Goal: Information Seeking & Learning: Learn about a topic

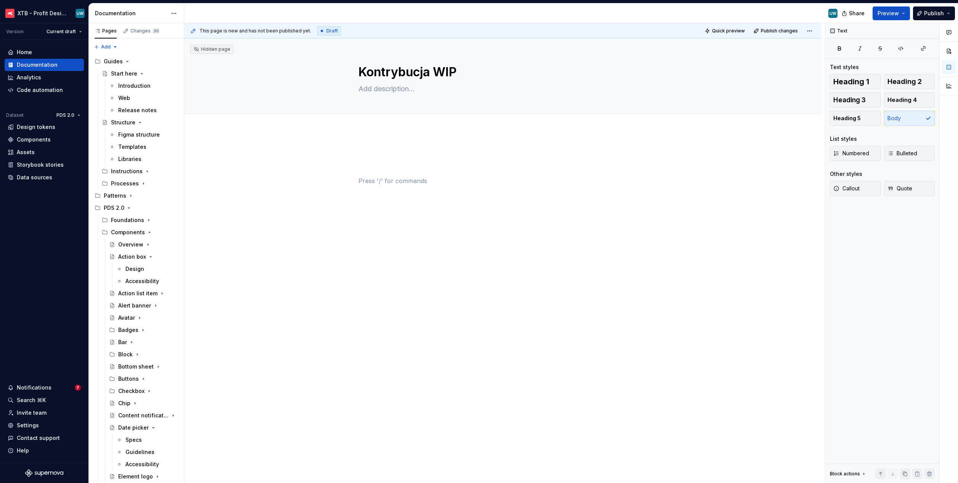
scroll to position [734, 0]
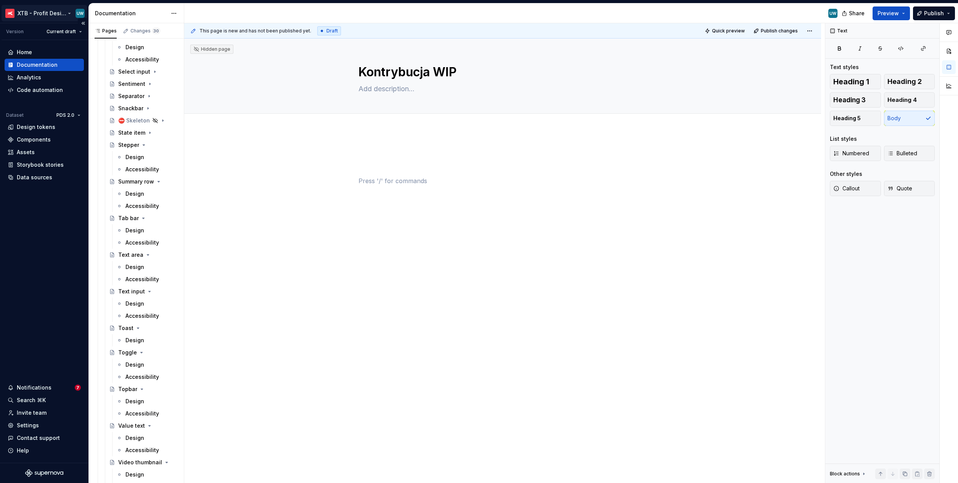
click at [36, 14] on html "XTB - Profit Design System UW Version Current draft Home Documentation Analytic…" at bounding box center [479, 241] width 958 height 483
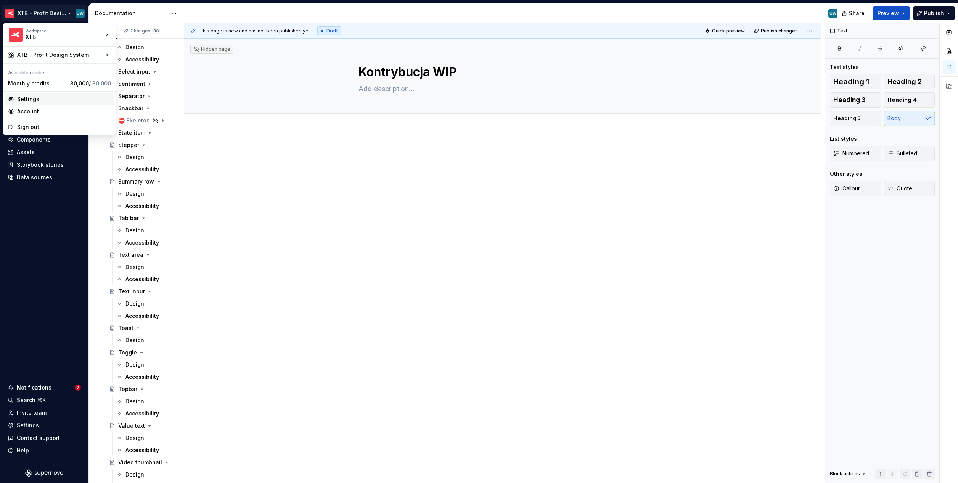
type textarea "*"
click at [40, 100] on div "Settings" at bounding box center [64, 99] width 94 height 8
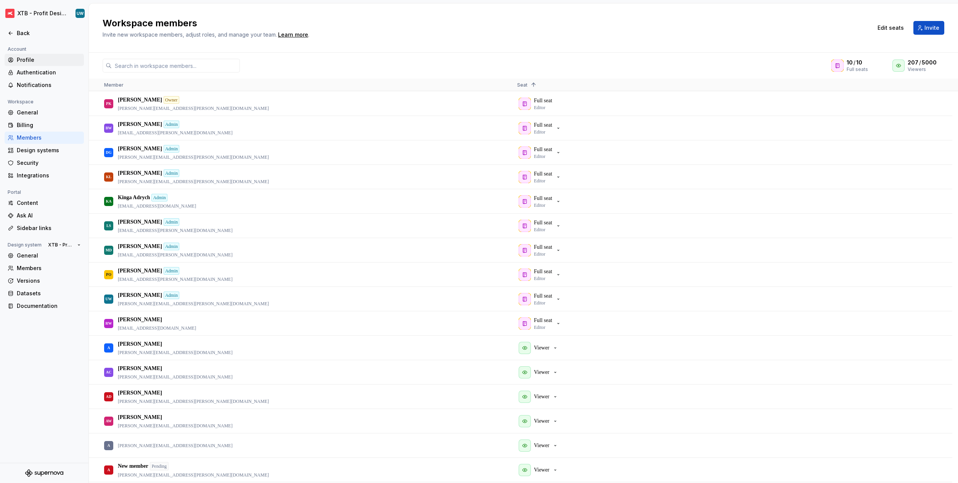
click at [17, 59] on div "Profile" at bounding box center [49, 60] width 64 height 8
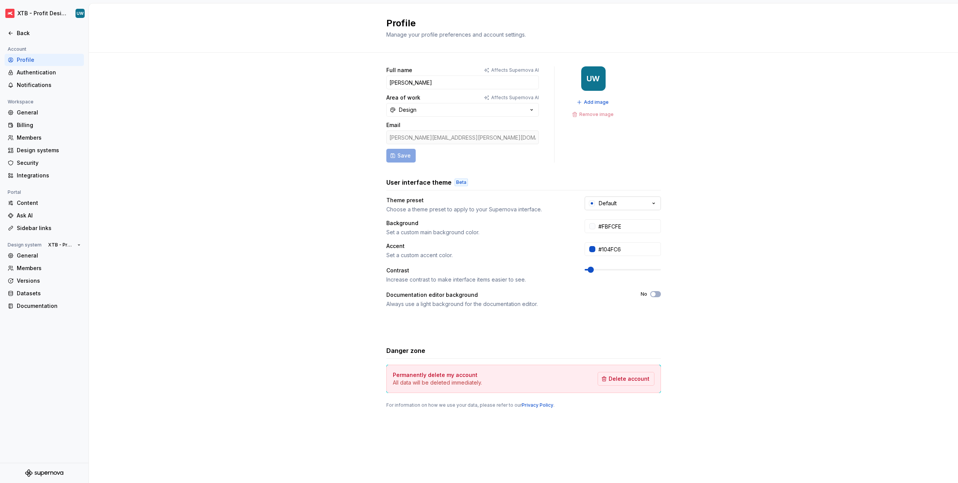
click at [621, 204] on button "Default" at bounding box center [622, 203] width 76 height 14
click at [627, 348] on div "Dark Grey" at bounding box center [622, 349] width 26 height 8
type input "#191A23"
type input "#FFFFFF"
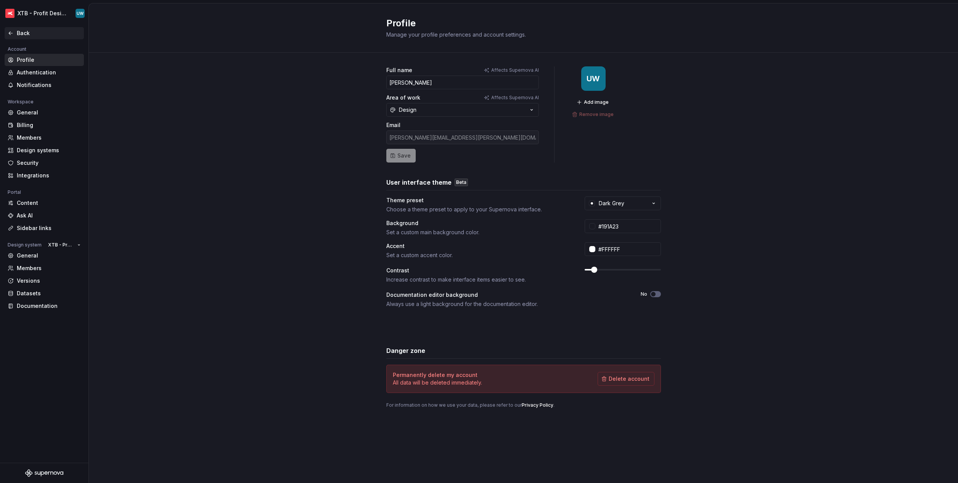
click at [33, 28] on div "Back" at bounding box center [44, 33] width 79 height 12
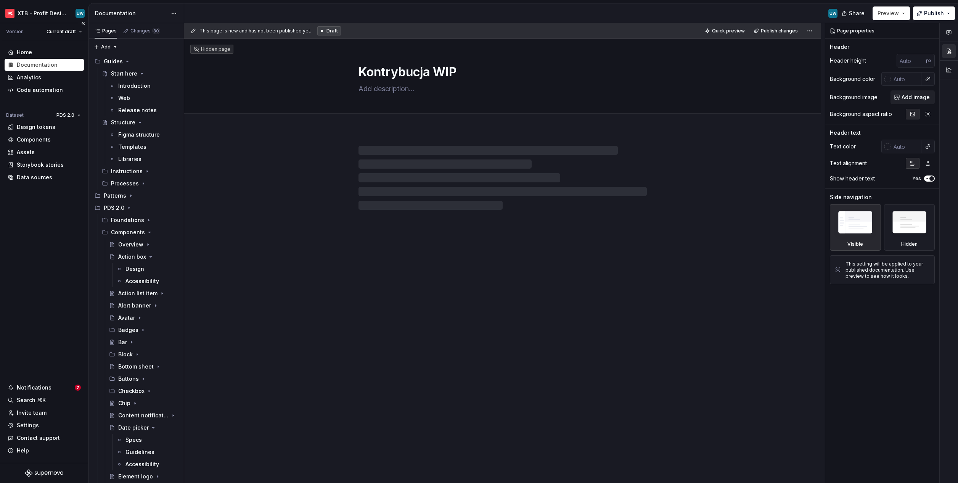
type textarea "*"
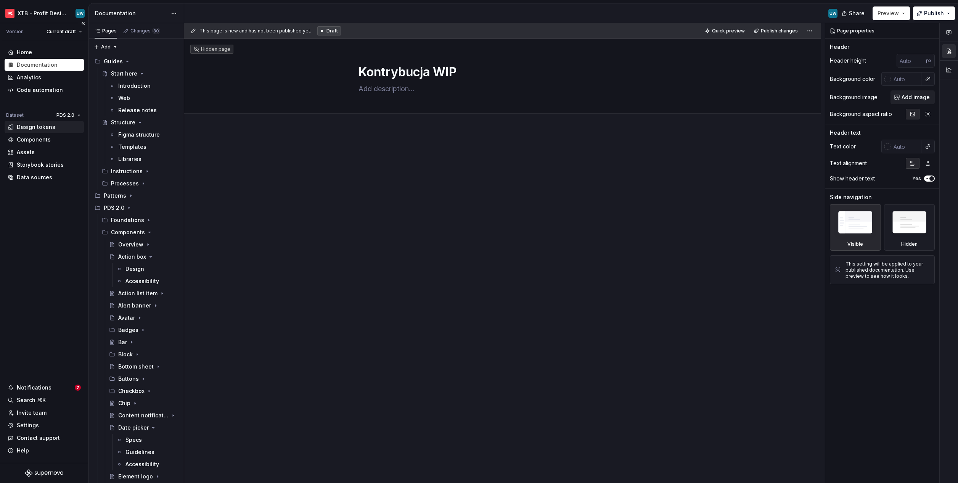
click at [30, 128] on div "Design tokens" at bounding box center [36, 127] width 39 height 8
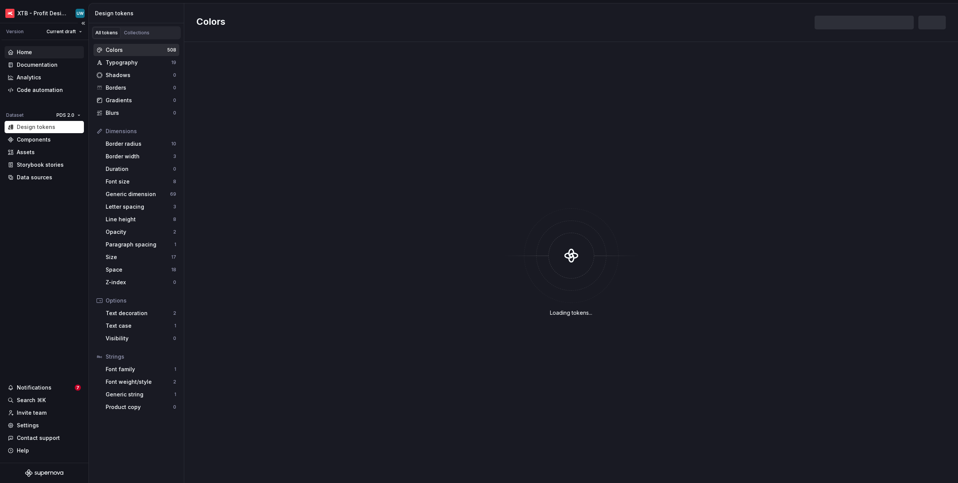
click at [19, 49] on div "Home" at bounding box center [24, 52] width 15 height 8
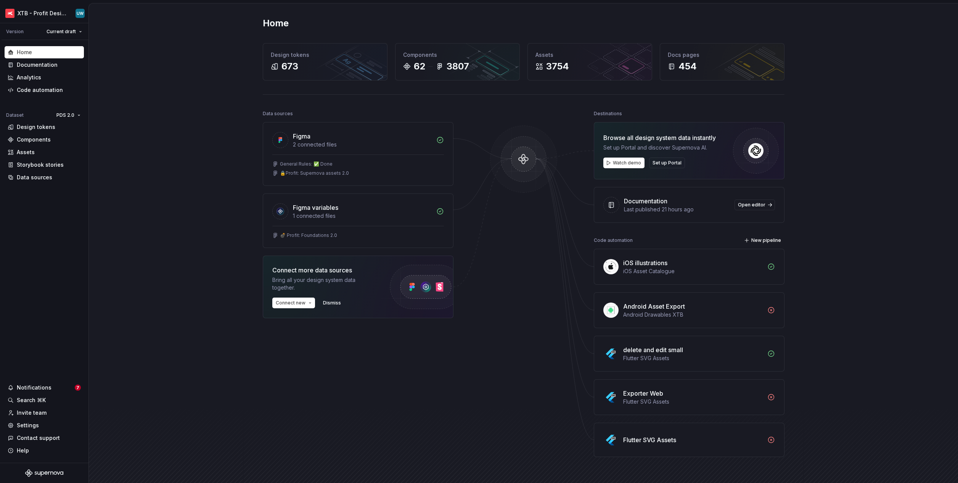
click at [205, 104] on div "Home Design tokens 673 Components 62 3807 Assets 3754 Docs pages 454 Data sourc…" at bounding box center [523, 252] width 869 height 498
click at [173, 137] on div "Home Design tokens 673 Components 62 3807 Assets 3754 Docs pages 454 Data sourc…" at bounding box center [523, 252] width 869 height 498
click at [223, 140] on div "Home Design tokens 673 Components 62 3807 Assets 3754 Docs pages 454 Data sourc…" at bounding box center [523, 252] width 869 height 498
click at [53, 125] on div "Design tokens" at bounding box center [44, 127] width 73 height 8
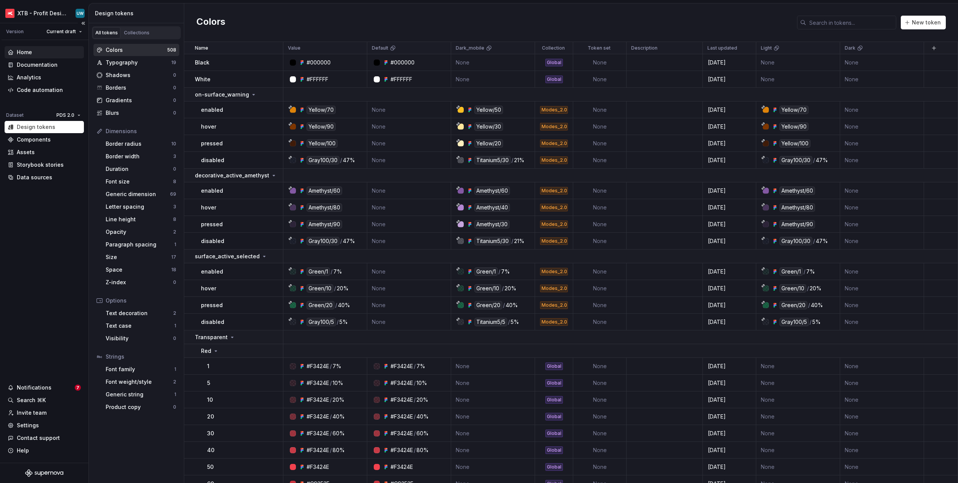
click at [40, 53] on div "Home" at bounding box center [44, 52] width 73 height 8
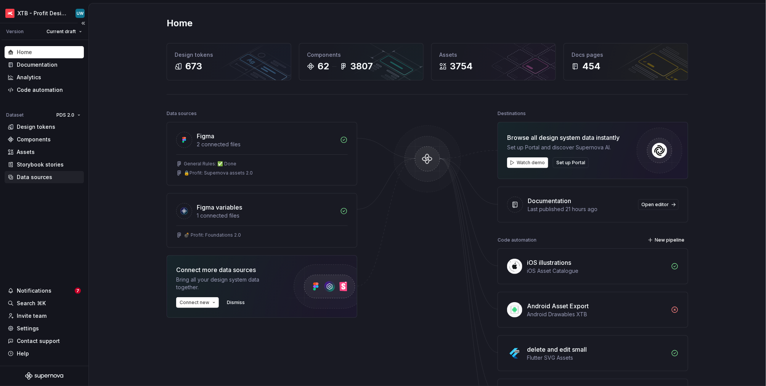
click at [31, 181] on div "Data sources" at bounding box center [44, 177] width 79 height 12
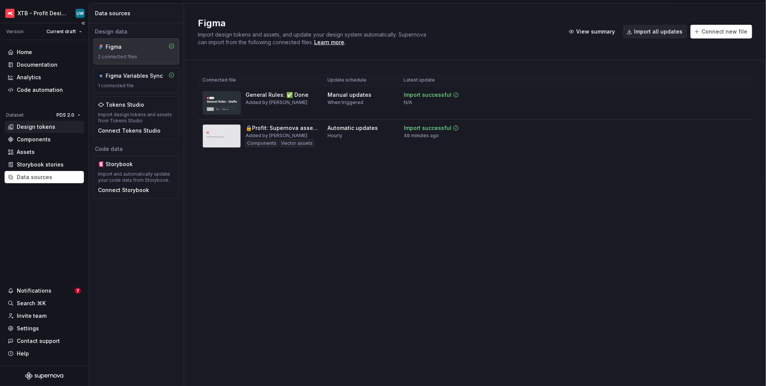
click at [24, 128] on div "Design tokens" at bounding box center [36, 127] width 39 height 8
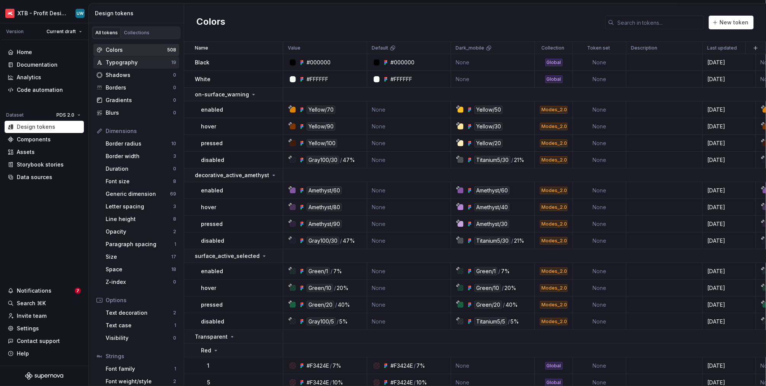
click at [116, 63] on div "Typography" at bounding box center [139, 63] width 66 height 8
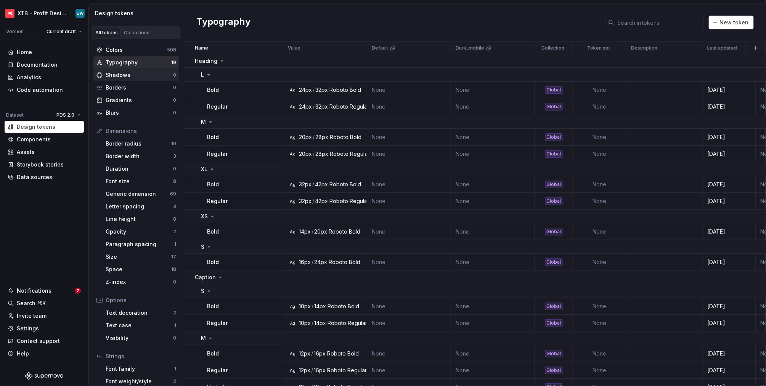
click at [120, 76] on div "Shadows" at bounding box center [139, 75] width 67 height 8
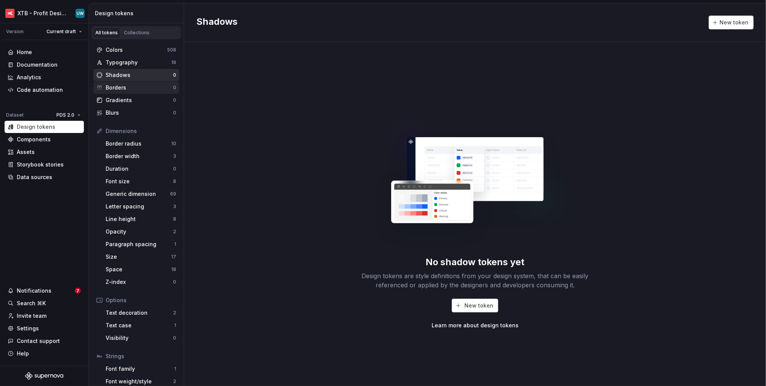
click at [121, 92] on div "Borders 0" at bounding box center [136, 88] width 86 height 12
click at [127, 182] on div "Font size" at bounding box center [139, 182] width 67 height 8
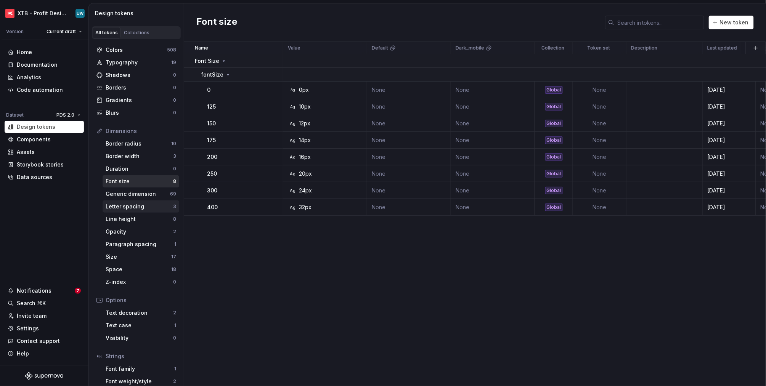
click at [130, 203] on div "Letter spacing" at bounding box center [139, 207] width 67 height 8
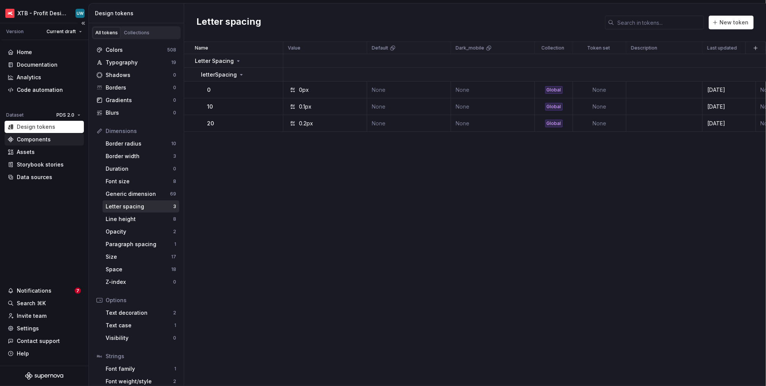
click at [45, 142] on div "Components" at bounding box center [34, 140] width 34 height 8
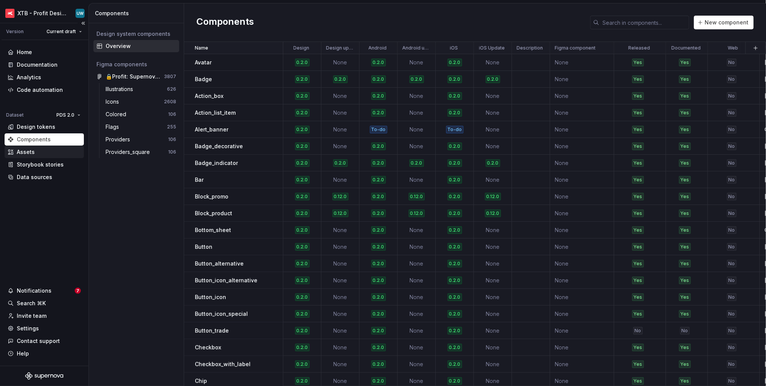
click at [48, 156] on div "Assets" at bounding box center [44, 152] width 79 height 12
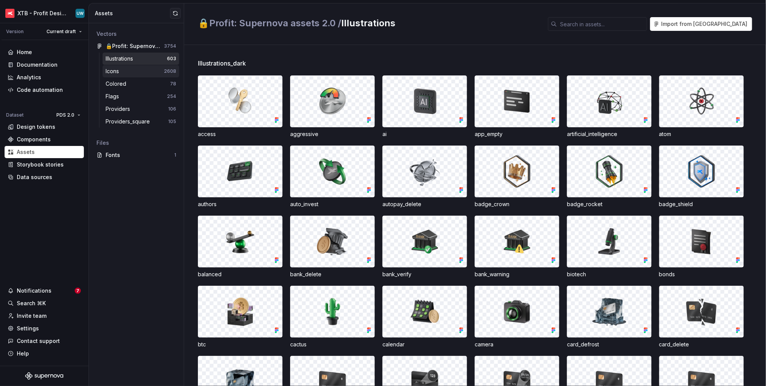
click at [142, 71] on div "Icons" at bounding box center [135, 71] width 58 height 8
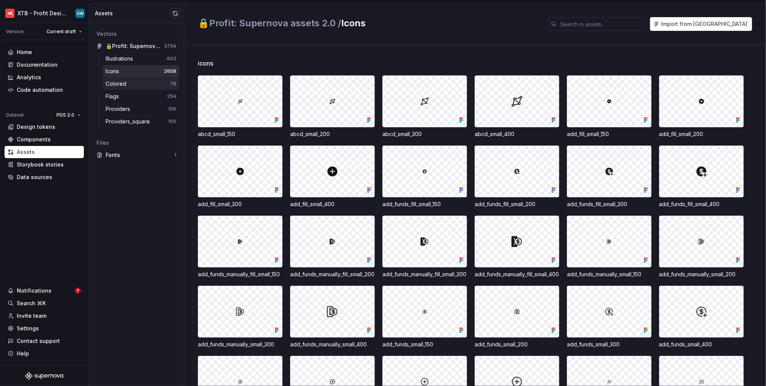
click at [140, 88] on div "Colored 78" at bounding box center [141, 84] width 77 height 12
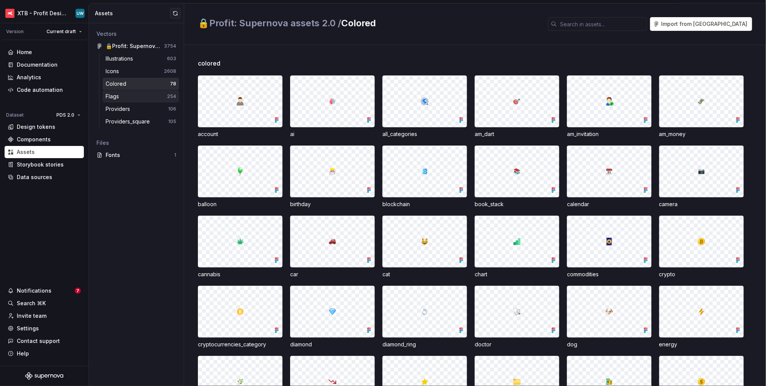
click at [137, 101] on div "Flags 254" at bounding box center [141, 96] width 77 height 12
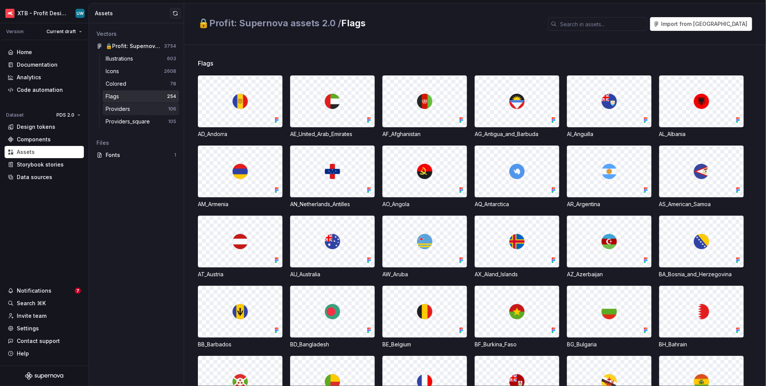
click at [138, 112] on div "Providers" at bounding box center [137, 109] width 63 height 8
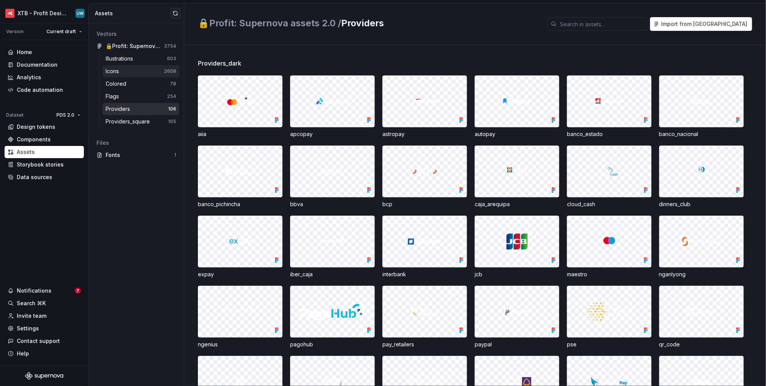
click at [127, 72] on div "Icons" at bounding box center [135, 71] width 58 height 8
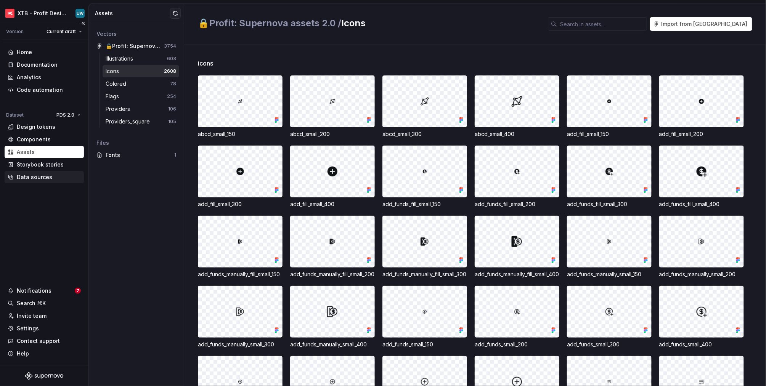
click at [30, 180] on div "Data sources" at bounding box center [34, 177] width 35 height 8
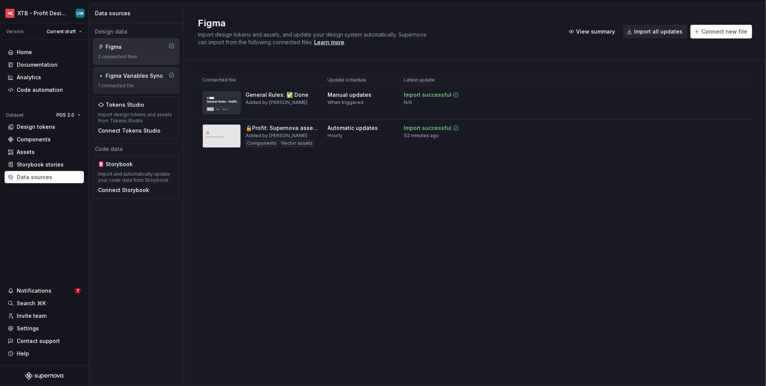
click at [133, 78] on div "Figma Variables Sync" at bounding box center [134, 76] width 57 height 8
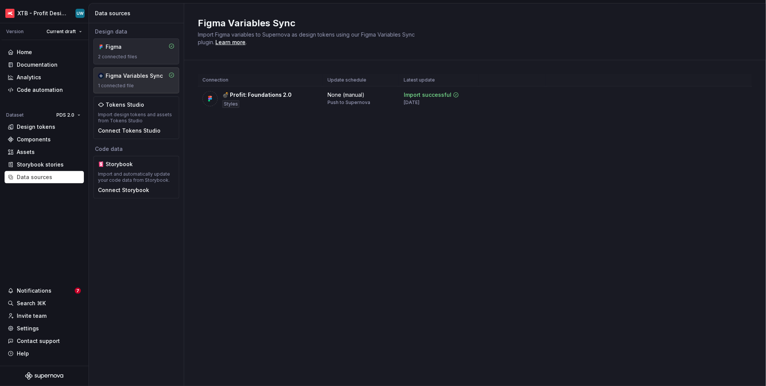
click at [130, 52] on div "Figma 2 connected files" at bounding box center [136, 51] width 77 height 17
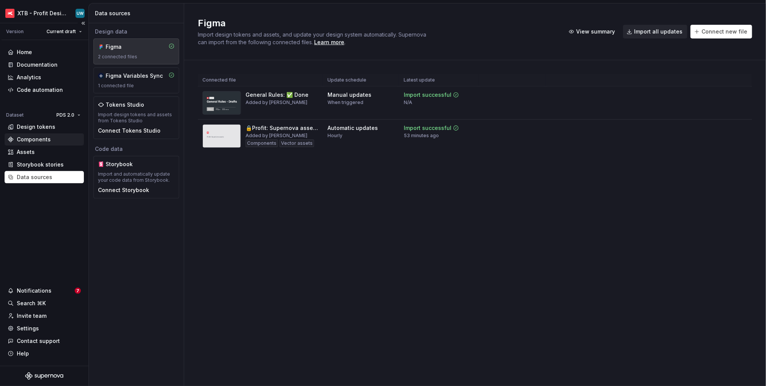
click at [45, 141] on div "Components" at bounding box center [34, 140] width 34 height 8
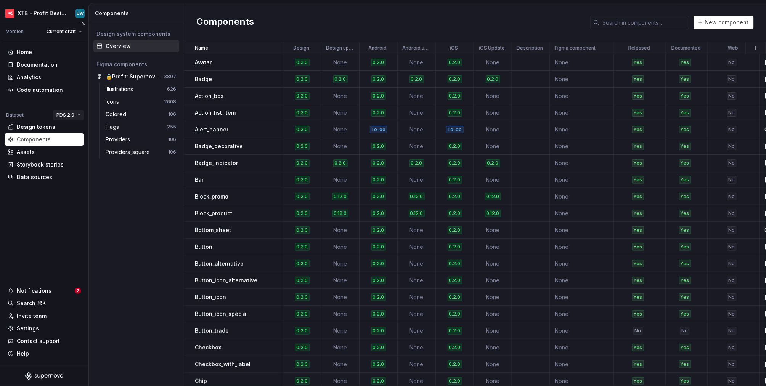
click at [71, 111] on html "XTB - Profit Design System UW Version Current draft Home Documentation Analytic…" at bounding box center [383, 193] width 766 height 386
click at [33, 209] on html "XTB - Profit Design System UW Version Current draft Home Documentation Analytic…" at bounding box center [383, 193] width 766 height 386
click at [75, 116] on html "XTB - Profit Design System UW Version Current draft Home Documentation Analytic…" at bounding box center [383, 193] width 766 height 386
click at [69, 133] on div "PDS 1.0" at bounding box center [93, 130] width 50 height 8
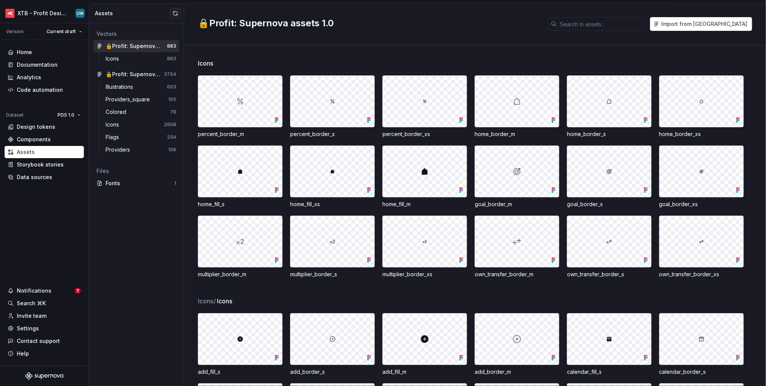
scroll to position [183, 0]
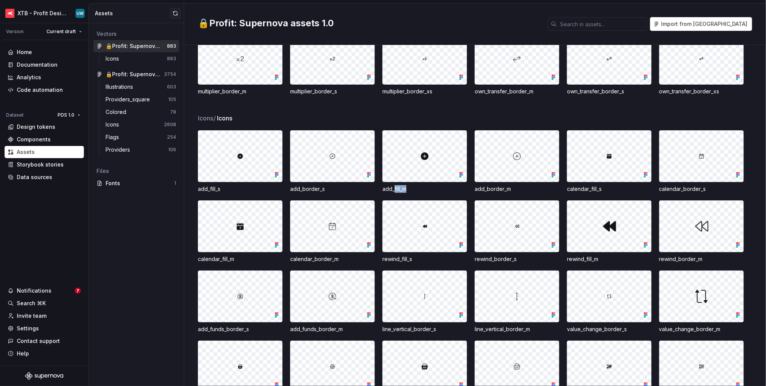
drag, startPoint x: 394, startPoint y: 188, endPoint x: 408, endPoint y: 188, distance: 13.3
click at [408, 188] on div "add_fill_m" at bounding box center [424, 189] width 85 height 8
click at [412, 189] on div "add_fill_m" at bounding box center [424, 189] width 85 height 8
click at [65, 116] on html "XTB - Profit Design System UW Version Current draft Home Documentation Analytic…" at bounding box center [383, 193] width 766 height 386
click at [70, 212] on html "XTB - Profit Design System UW Version Current draft Home Documentation Analytic…" at bounding box center [383, 193] width 766 height 386
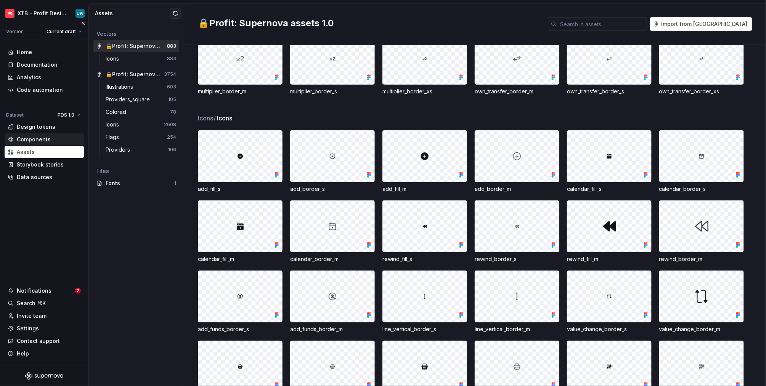
click at [27, 140] on div "Components" at bounding box center [34, 140] width 34 height 8
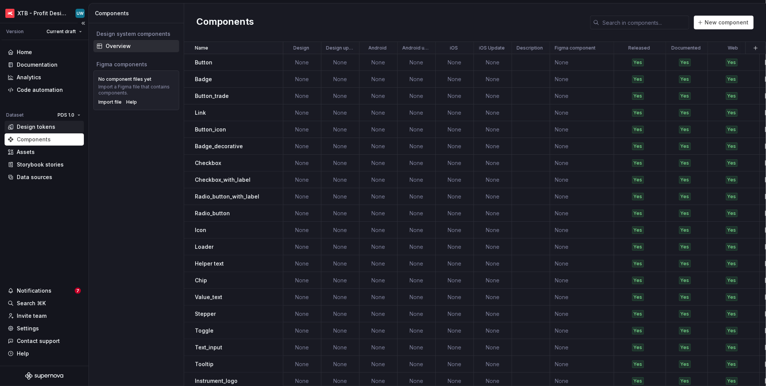
click at [39, 125] on div "Design tokens" at bounding box center [36, 127] width 39 height 8
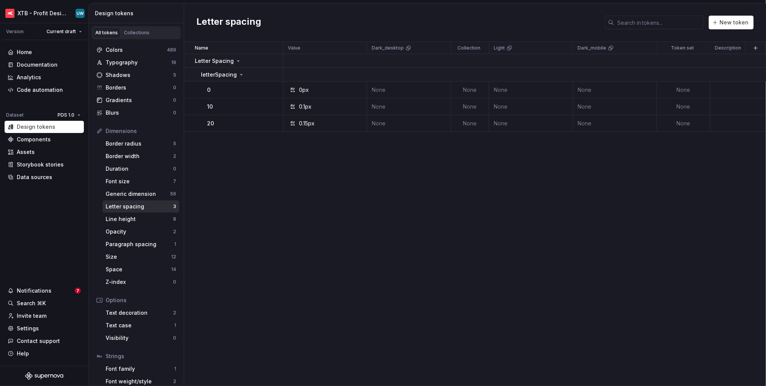
click at [268, 193] on div "Name Value Dark_desktop Collection Light Dark_mobile Token set Description Last…" at bounding box center [475, 214] width 582 height 344
click at [41, 142] on div "Components" at bounding box center [34, 140] width 34 height 8
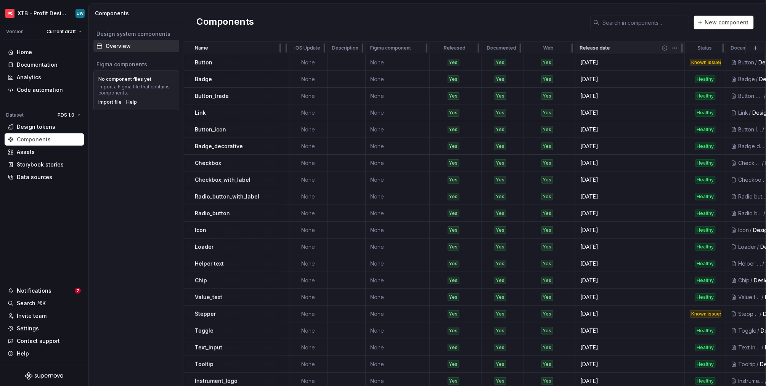
scroll to position [0, 221]
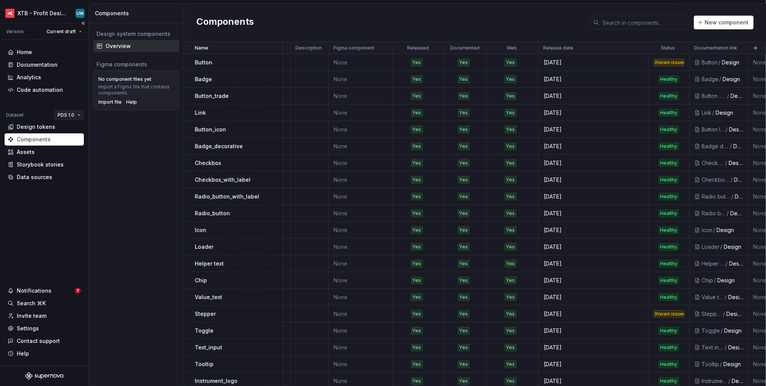
click at [62, 115] on html "XTB - Profit Design System UW Version Current draft Home Documentation Analytic…" at bounding box center [383, 193] width 766 height 386
click at [69, 143] on div "PDS 2.0" at bounding box center [94, 142] width 50 height 8
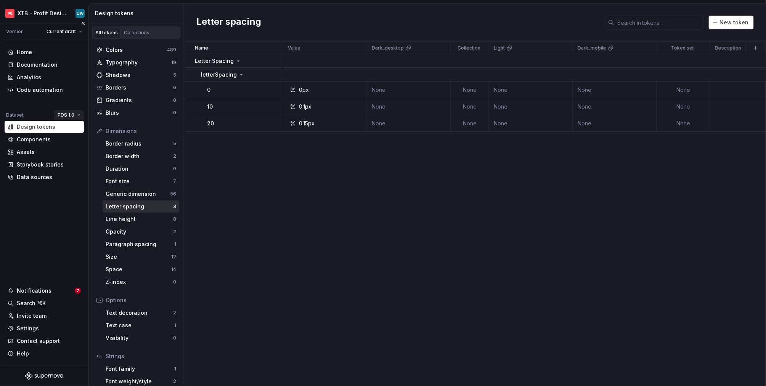
click at [60, 116] on html "XTB - Profit Design System UW Version Current draft Home Documentation Analytic…" at bounding box center [383, 193] width 766 height 386
click at [65, 143] on div "PDS 2.0" at bounding box center [88, 142] width 65 height 12
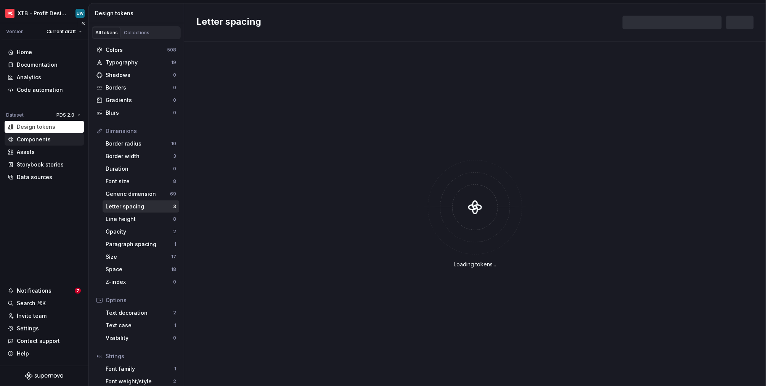
click at [40, 141] on div "Components" at bounding box center [34, 140] width 34 height 8
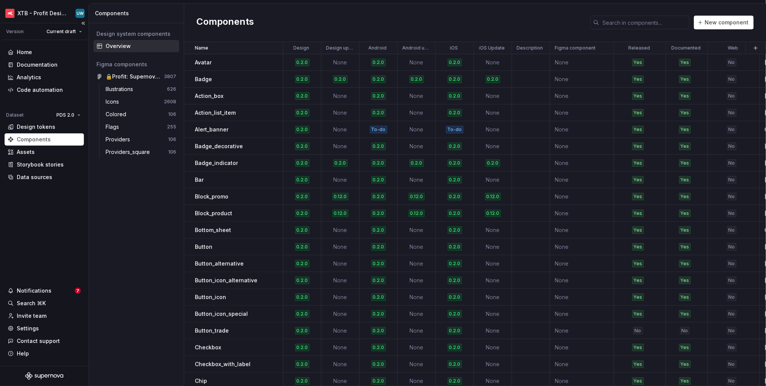
click at [55, 206] on div "Home Documentation Analytics Code automation Dataset PDS 2.0 Design tokens Comp…" at bounding box center [44, 203] width 88 height 326
click at [32, 52] on div "Home" at bounding box center [44, 52] width 73 height 8
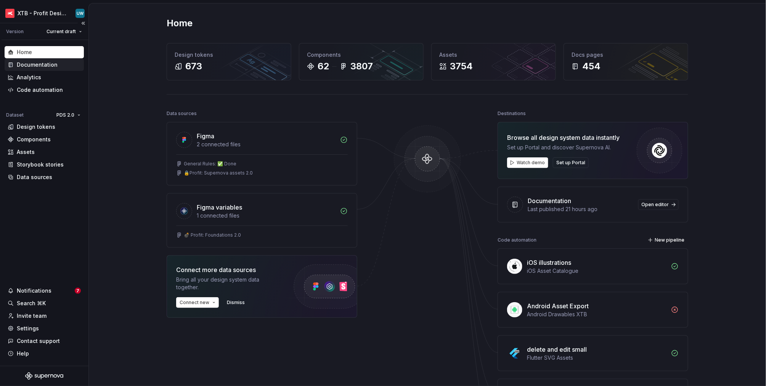
click at [34, 64] on div "Documentation" at bounding box center [37, 65] width 41 height 8
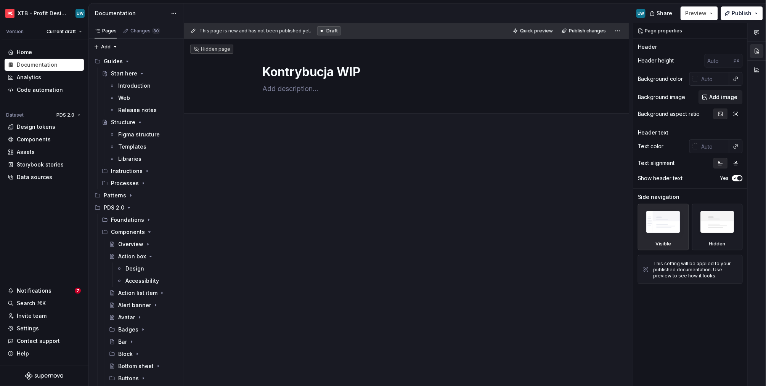
click at [344, 228] on div at bounding box center [406, 220] width 445 height 180
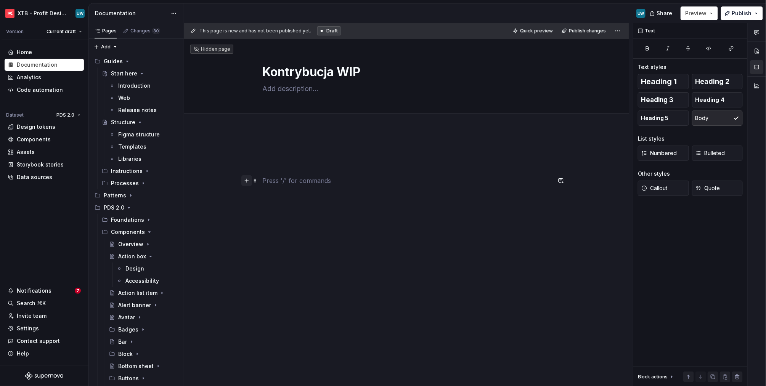
click at [246, 180] on button "button" at bounding box center [246, 180] width 11 height 11
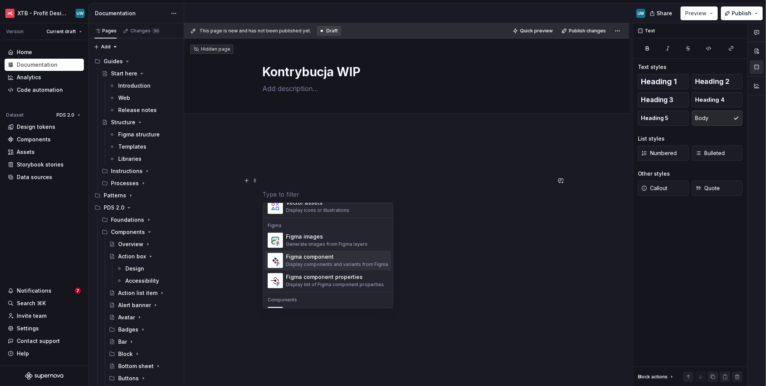
scroll to position [672, 0]
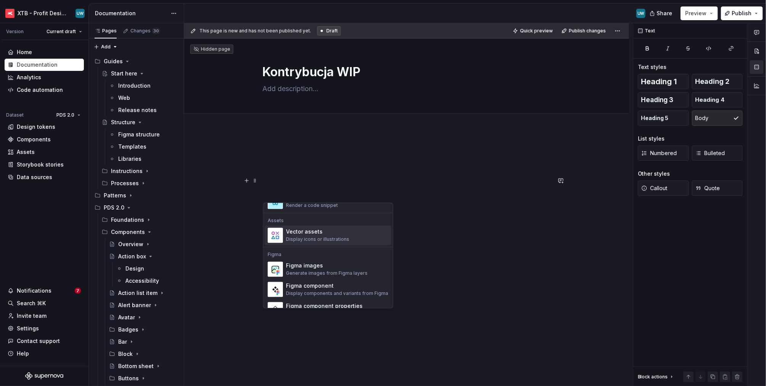
click at [314, 232] on div "Vector assets" at bounding box center [317, 232] width 63 height 8
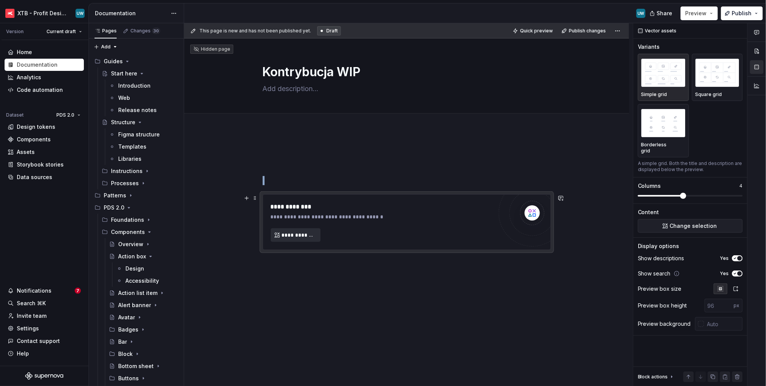
click at [291, 234] on span "**********" at bounding box center [299, 235] width 34 height 8
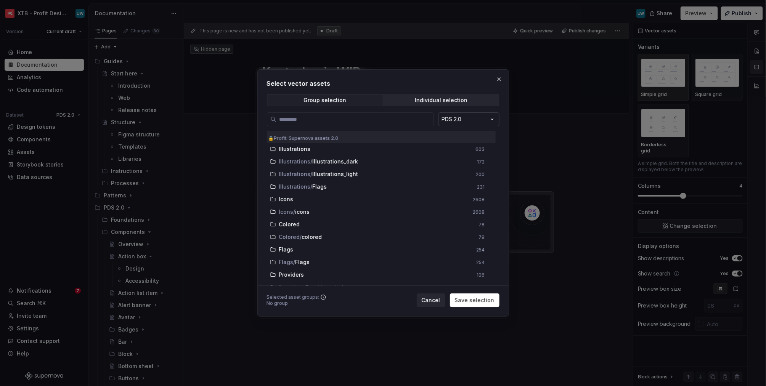
click at [463, 121] on div "Select vector assets Group selection Individual selection PDS 2.0 🔒Profit: Supe…" at bounding box center [383, 193] width 766 height 386
click at [466, 120] on div "Select vector assets Group selection Individual selection PDS 1.0 🔒Profit: Supe…" at bounding box center [383, 193] width 766 height 386
click at [467, 121] on div "Select vector assets Group selection Individual selection PDS 2.0 🔒Profit: Supe…" at bounding box center [383, 193] width 766 height 386
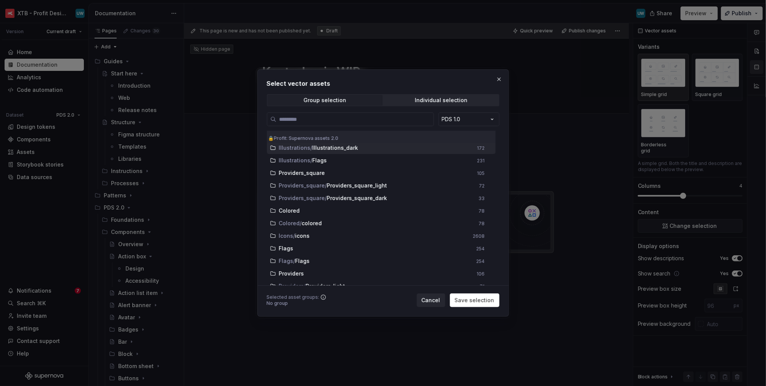
scroll to position [0, 0]
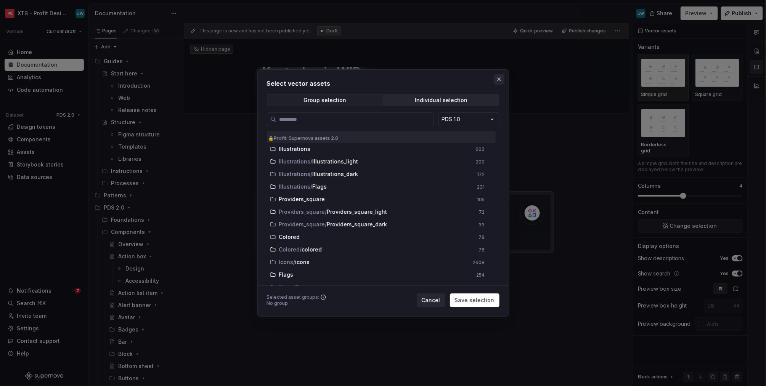
click at [501, 78] on button "button" at bounding box center [499, 79] width 11 height 11
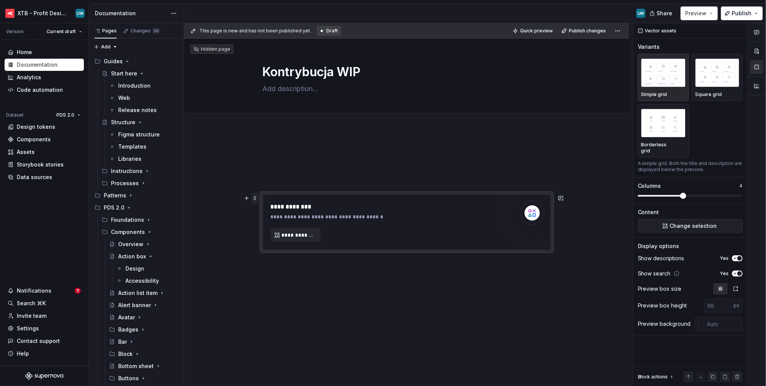
click at [257, 197] on span at bounding box center [255, 198] width 6 height 11
click at [262, 266] on icon at bounding box center [260, 266] width 6 height 6
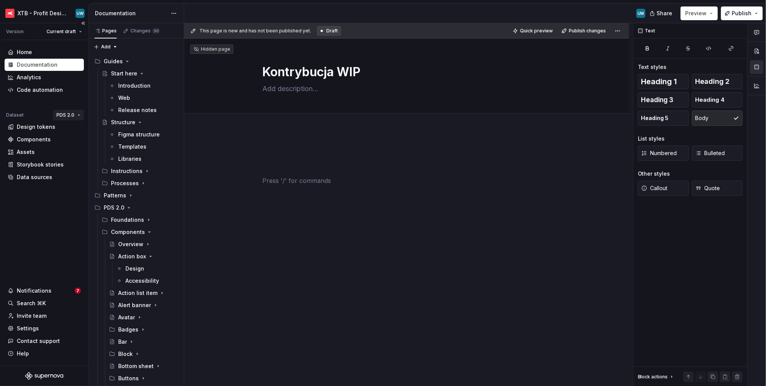
click at [69, 113] on html "XTB - Profit Design System UW Version Current draft Home Documentation Analytic…" at bounding box center [383, 193] width 766 height 386
click at [34, 212] on html "XTB - Profit Design System UW Version Current draft Home Documentation Analytic…" at bounding box center [383, 193] width 766 height 386
click at [36, 139] on div "Components" at bounding box center [34, 140] width 34 height 8
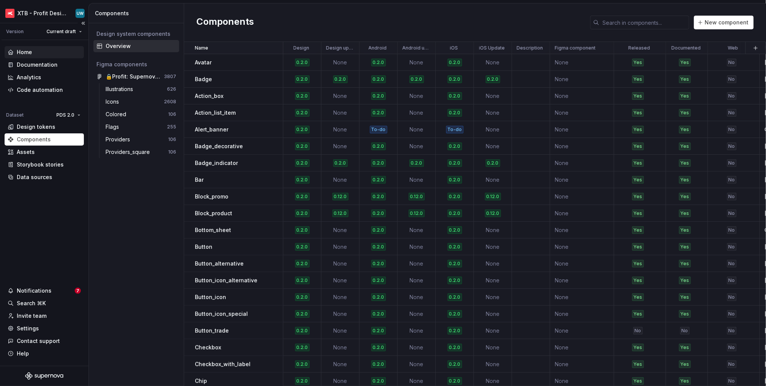
click at [27, 50] on div "Home" at bounding box center [24, 52] width 15 height 8
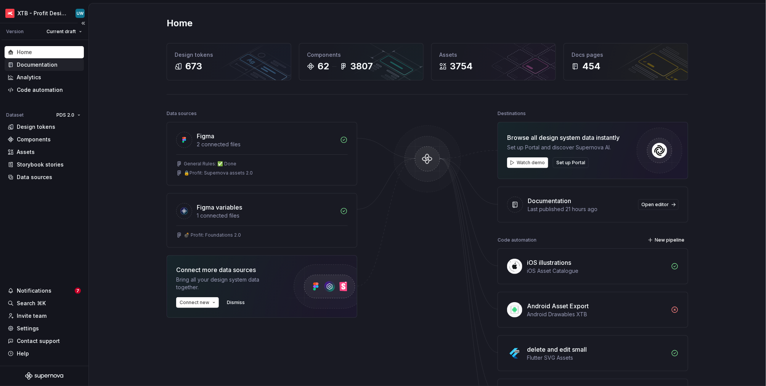
click at [27, 67] on div "Documentation" at bounding box center [37, 65] width 41 height 8
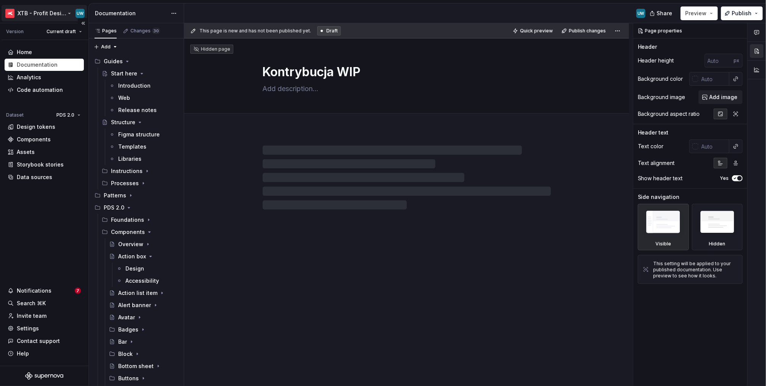
click at [41, 13] on html "XTB - Profit Design System UW Version Current draft Home Documentation Analytic…" at bounding box center [383, 193] width 766 height 386
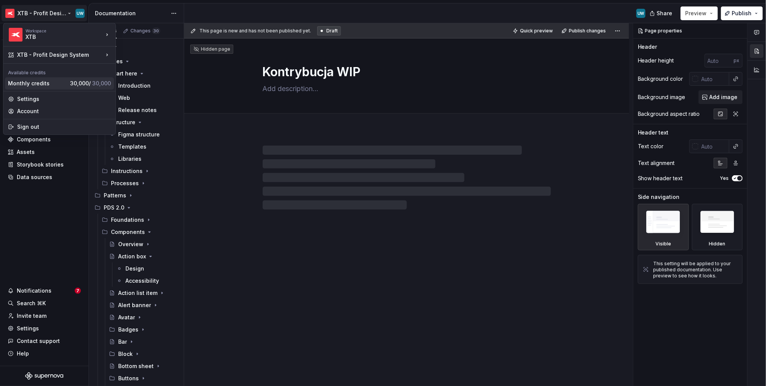
type textarea "*"
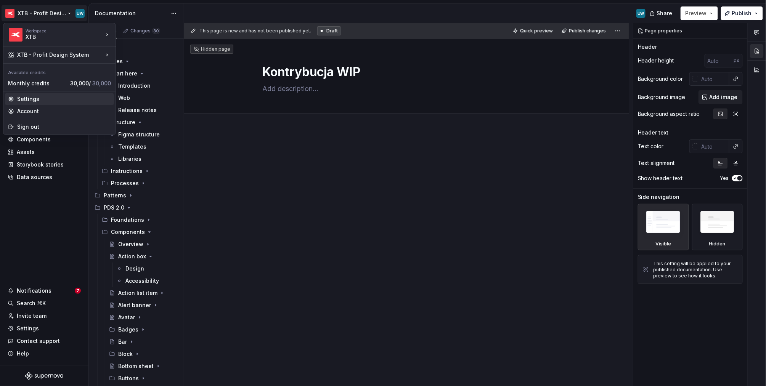
click at [30, 99] on div "Settings" at bounding box center [64, 99] width 94 height 8
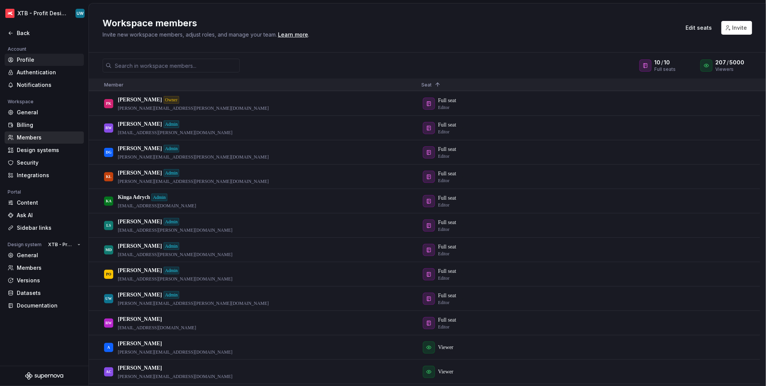
click at [31, 58] on div "Profile" at bounding box center [49, 60] width 64 height 8
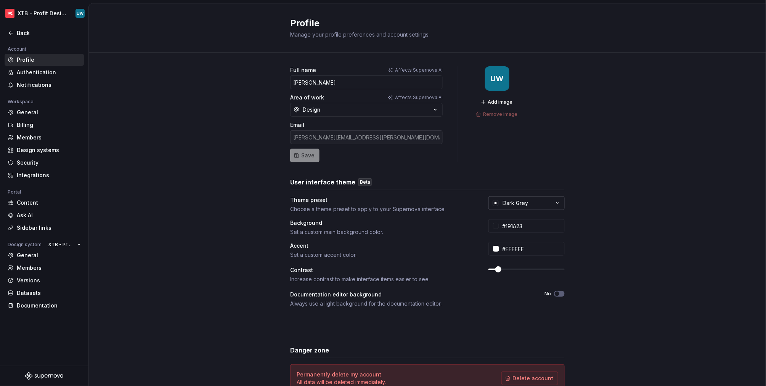
click at [523, 199] on div "Dark Grey" at bounding box center [516, 203] width 26 height 8
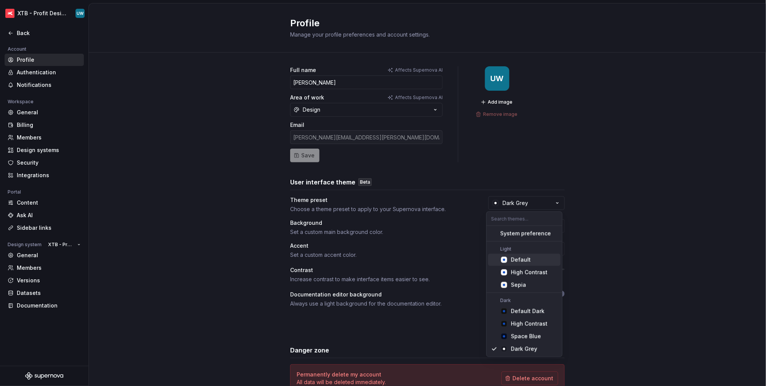
click at [517, 260] on div "Default" at bounding box center [521, 260] width 20 height 8
type input "#FBFCFE"
type input "#104FC6"
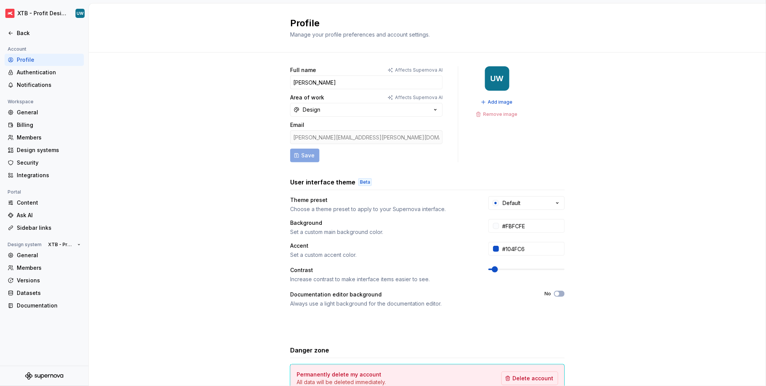
click at [133, 135] on div "Full name Affects Supernova AI [PERSON_NAME] Area of work Affects Supernova AI …" at bounding box center [427, 245] width 677 height 384
click at [25, 32] on div "Back" at bounding box center [49, 33] width 64 height 8
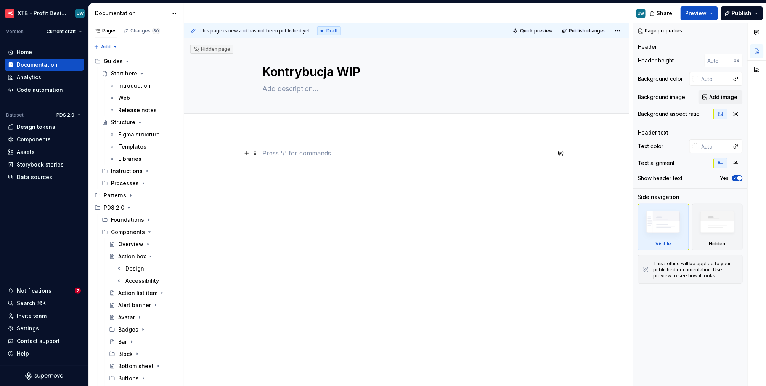
click at [323, 151] on p at bounding box center [407, 153] width 288 height 9
click at [249, 154] on button "button" at bounding box center [246, 153] width 11 height 11
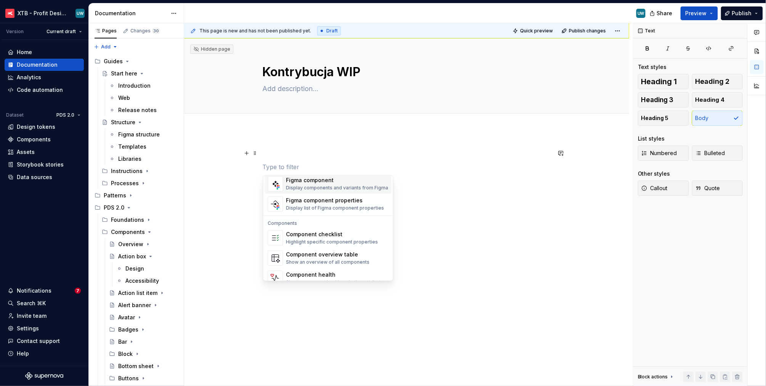
scroll to position [758, 0]
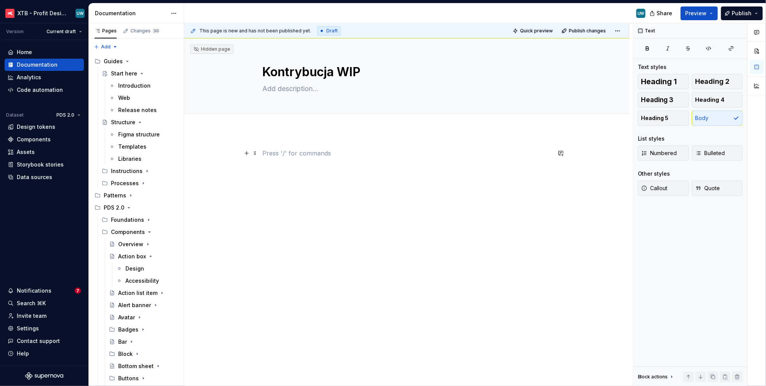
click at [311, 153] on p at bounding box center [407, 153] width 288 height 9
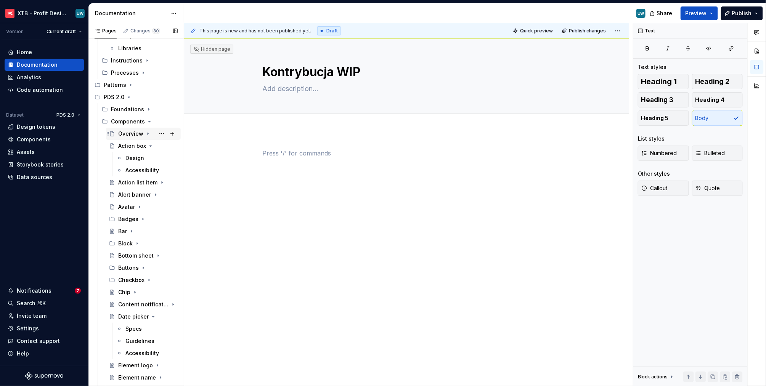
scroll to position [131, 0]
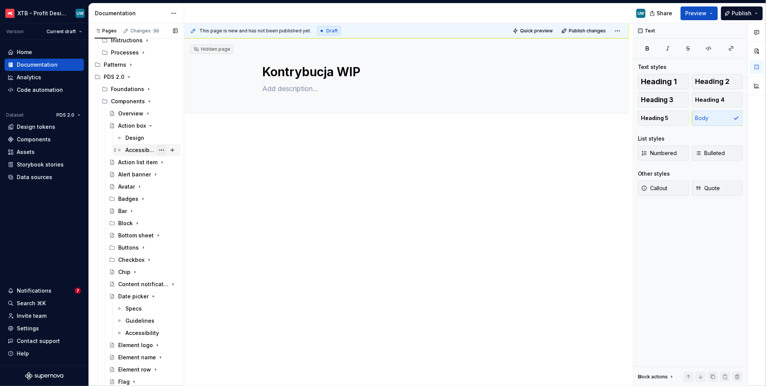
click at [159, 150] on button "Page tree" at bounding box center [161, 150] width 11 height 11
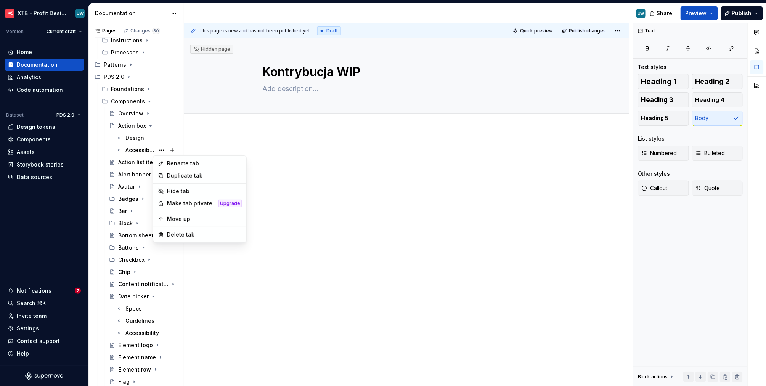
click at [244, 145] on html "XTB - Profit Design System UW Version Current draft Home Documentation Analytic…" at bounding box center [383, 193] width 766 height 386
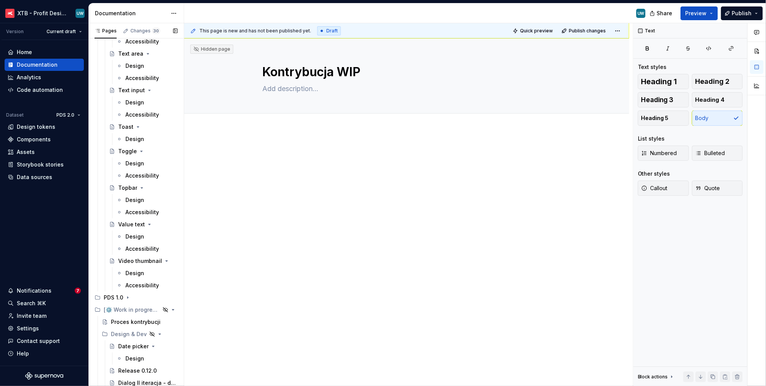
scroll to position [997, 0]
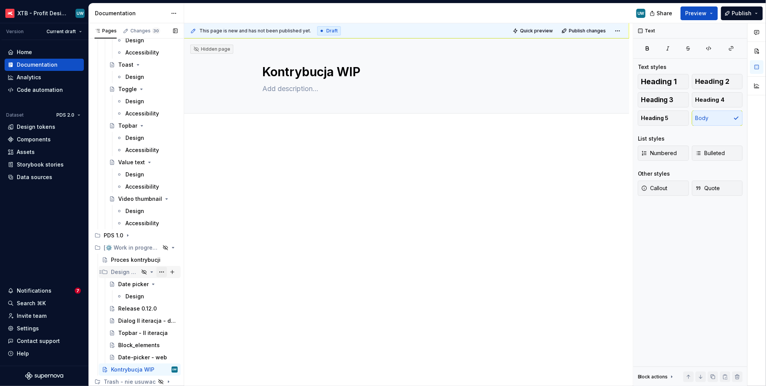
click at [156, 274] on button "Page tree" at bounding box center [161, 272] width 11 height 11
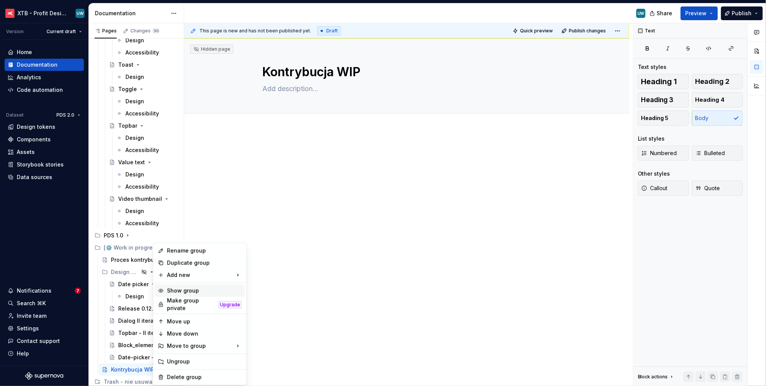
click at [190, 289] on div "Show group" at bounding box center [204, 291] width 75 height 8
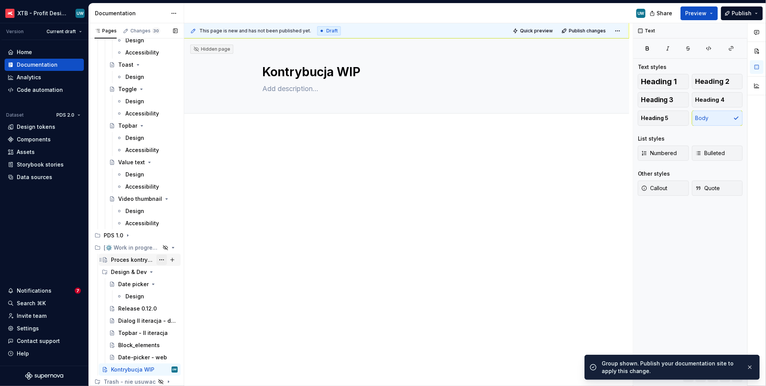
click at [159, 260] on button "Page tree" at bounding box center [161, 260] width 11 height 11
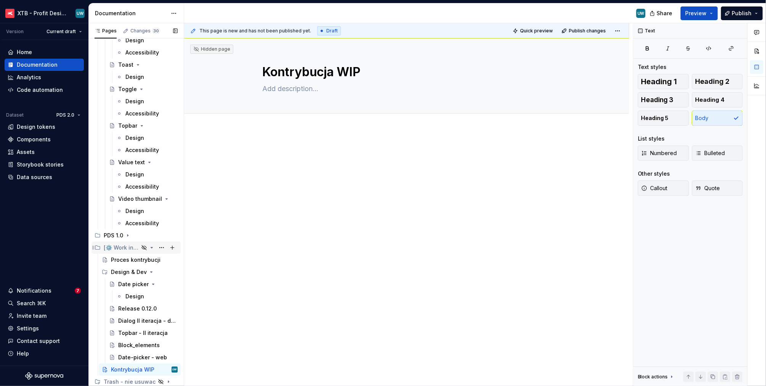
click at [160, 251] on div "Pages Changes 30 Add Accessibility guide for tree Page tree. Navigate the tree …" at bounding box center [135, 206] width 95 height 366
click at [159, 249] on button "Page tree" at bounding box center [161, 247] width 11 height 11
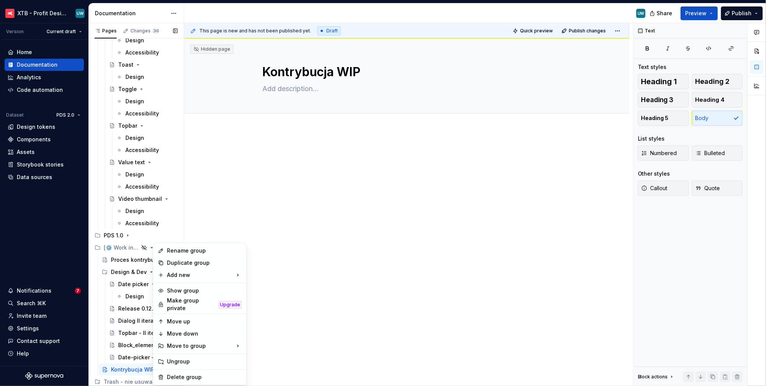
click at [133, 261] on div "Pages Changes 30 Add Accessibility guide for tree Page tree. Navigate the tree …" at bounding box center [135, 206] width 95 height 366
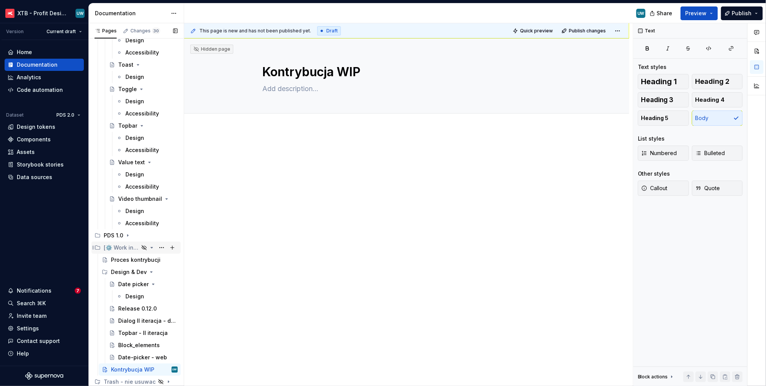
click at [149, 248] on icon "Page tree" at bounding box center [152, 248] width 6 height 6
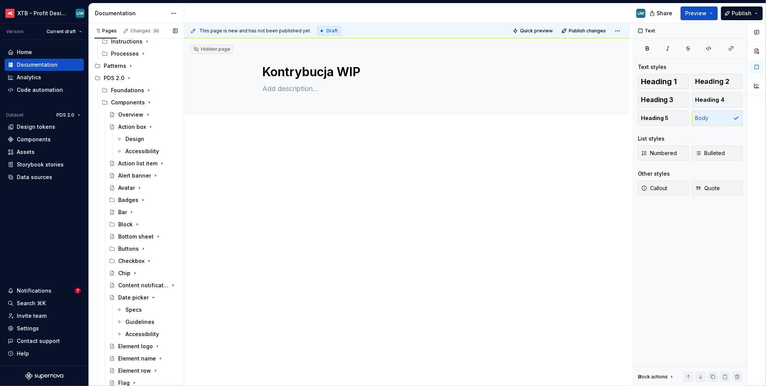
scroll to position [0, 0]
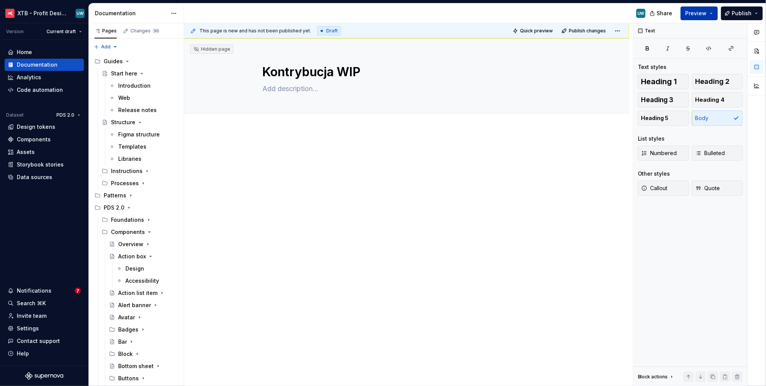
click at [716, 14] on button "Preview" at bounding box center [699, 13] width 37 height 14
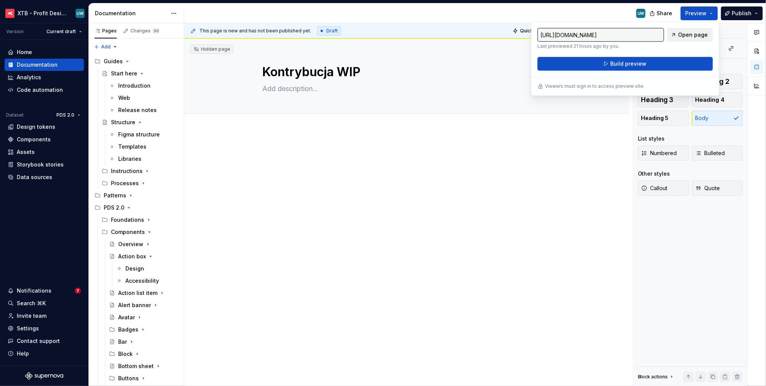
click at [684, 36] on span "Open page" at bounding box center [693, 35] width 30 height 8
click at [396, 185] on div at bounding box center [407, 174] width 288 height 50
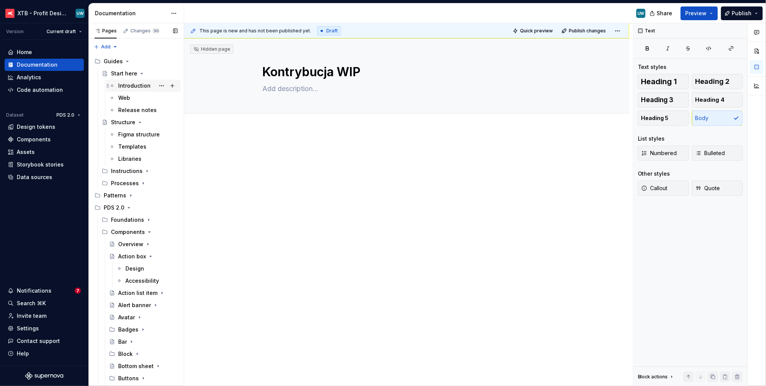
click at [128, 88] on div "Introduction" at bounding box center [134, 86] width 32 height 8
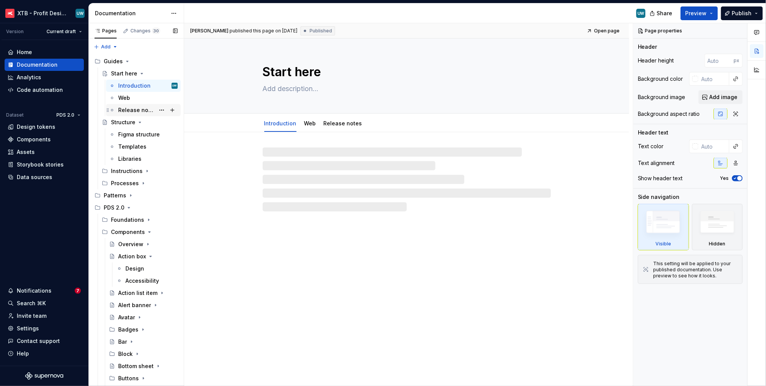
click at [125, 110] on div "Release notes" at bounding box center [136, 110] width 37 height 8
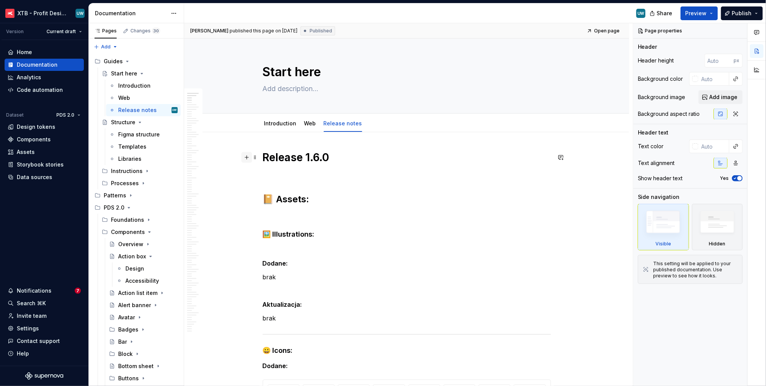
click at [250, 159] on button "button" at bounding box center [246, 157] width 11 height 11
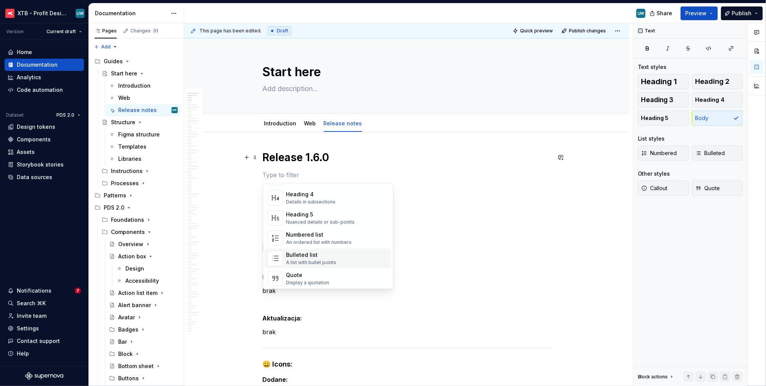
scroll to position [96, 0]
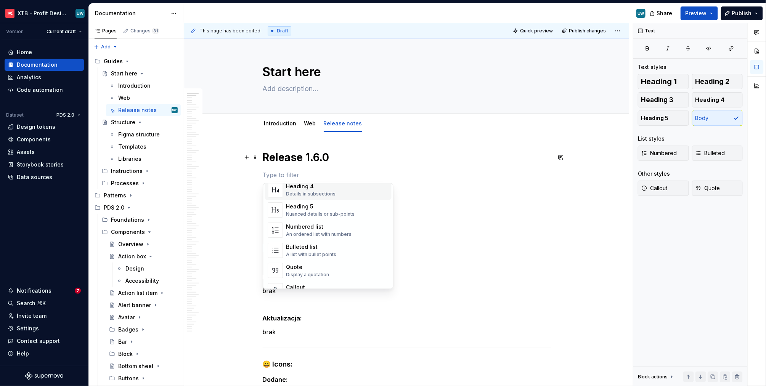
click at [279, 175] on p at bounding box center [407, 174] width 288 height 9
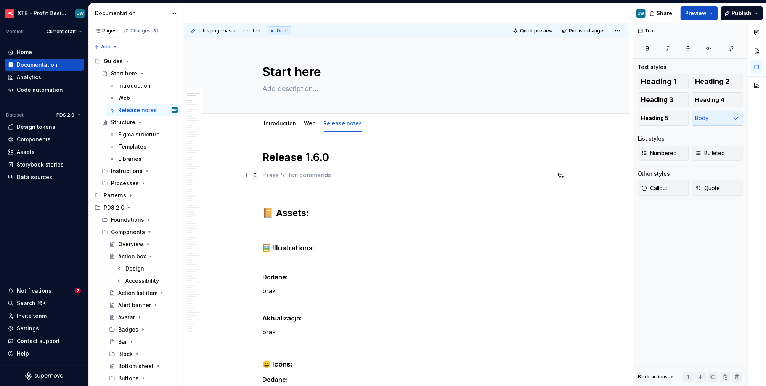
click at [256, 173] on span at bounding box center [255, 175] width 6 height 11
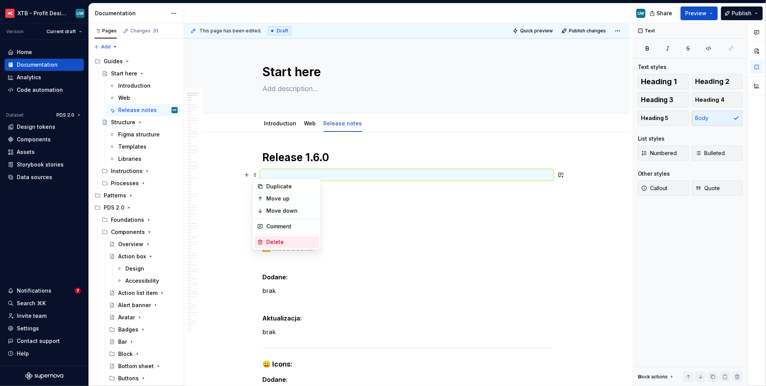
click at [278, 243] on div "Delete" at bounding box center [292, 242] width 50 height 8
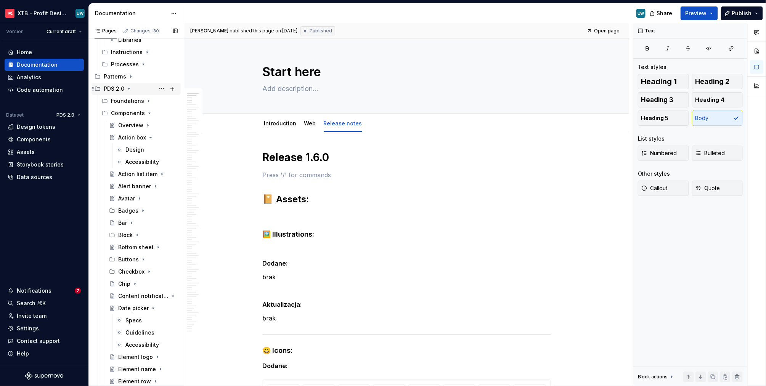
scroll to position [120, 0]
click at [132, 161] on div "Accessibility" at bounding box center [139, 161] width 29 height 8
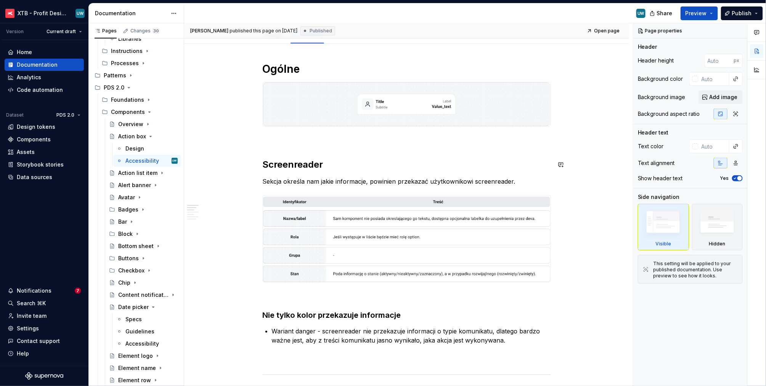
scroll to position [55, 0]
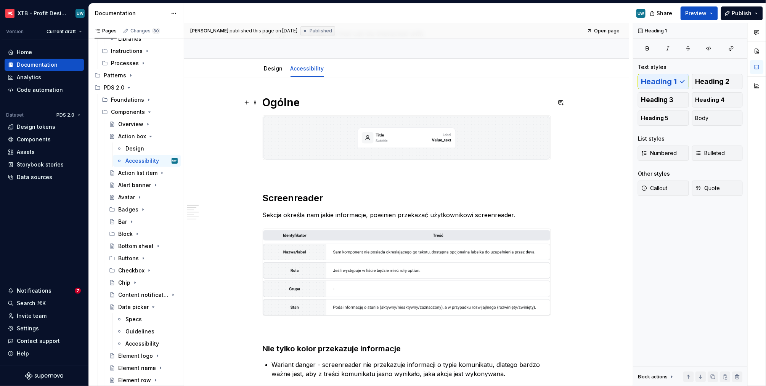
click at [286, 105] on h1 "Ogólne" at bounding box center [407, 103] width 288 height 14
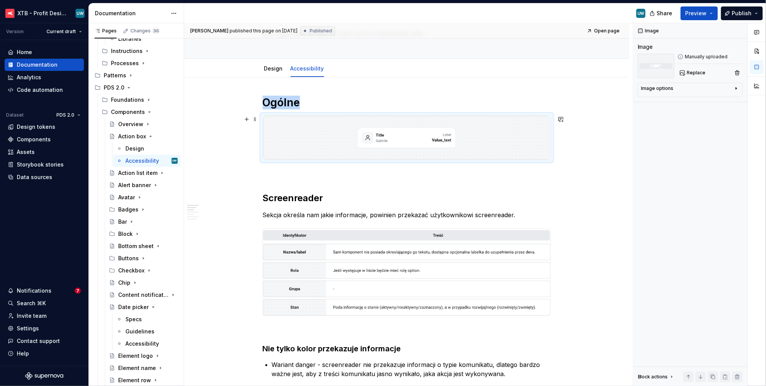
click at [316, 141] on img at bounding box center [406, 138] width 287 height 44
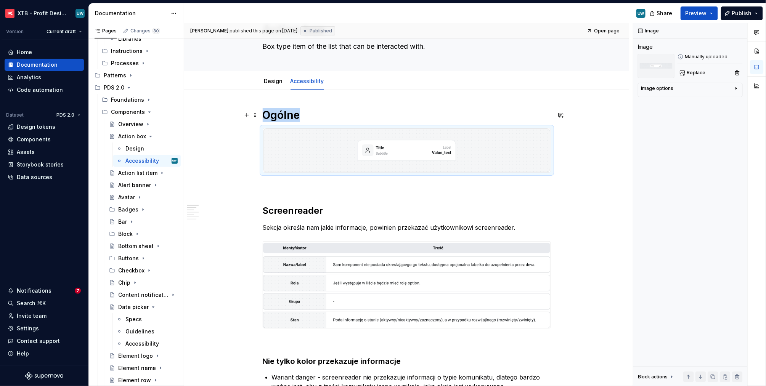
scroll to position [27, 0]
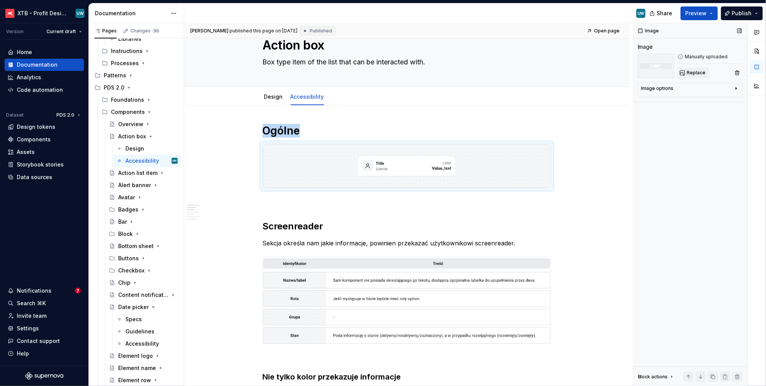
click at [698, 72] on span "Replace" at bounding box center [696, 73] width 19 height 6
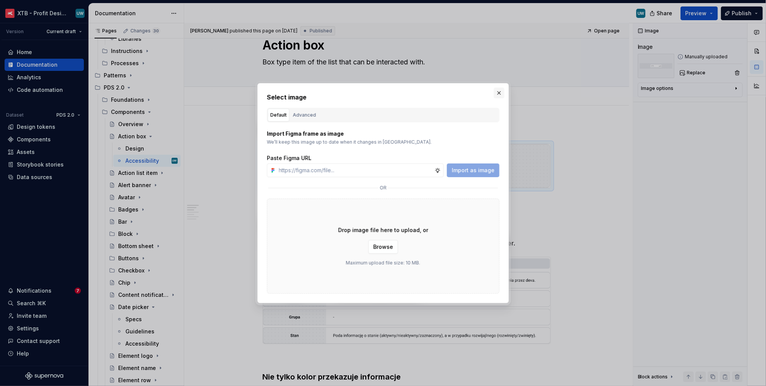
click at [501, 92] on button "button" at bounding box center [499, 93] width 11 height 11
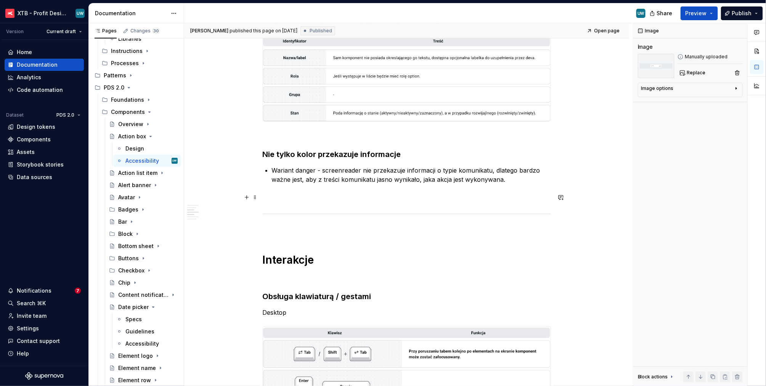
scroll to position [252, 0]
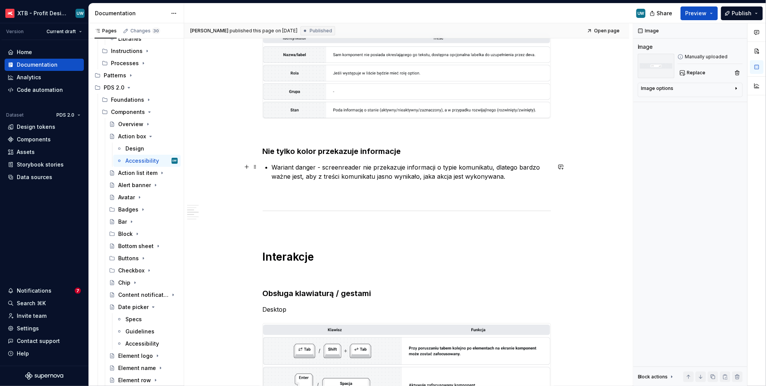
click at [391, 173] on p "Wariant danger - screenreader nie przekazuje informacji o typie komunikatu, dla…" at bounding box center [411, 172] width 279 height 18
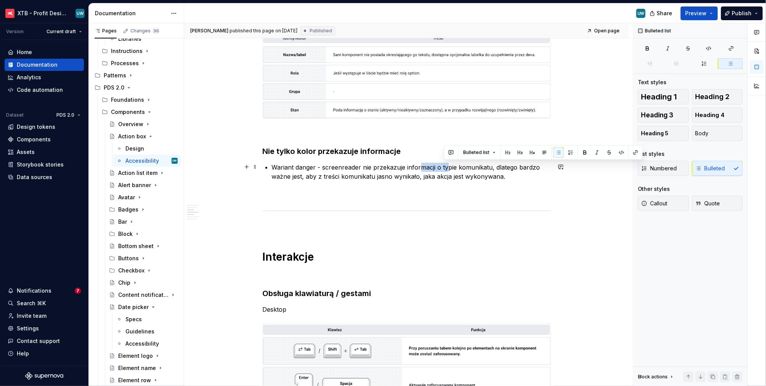
drag, startPoint x: 446, startPoint y: 170, endPoint x: 420, endPoint y: 170, distance: 25.9
click at [420, 170] on p "Wariant danger - screenreader nie przekazuje informacji o typie komunikatu, dla…" at bounding box center [411, 172] width 279 height 18
click at [668, 204] on span "Callout" at bounding box center [654, 204] width 26 height 8
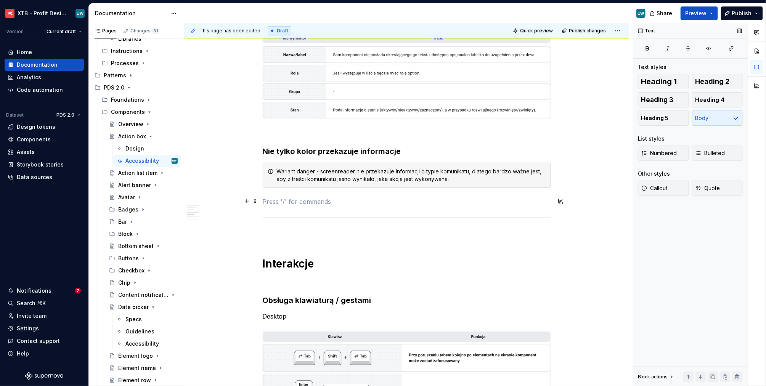
click at [541, 197] on p at bounding box center [407, 201] width 288 height 9
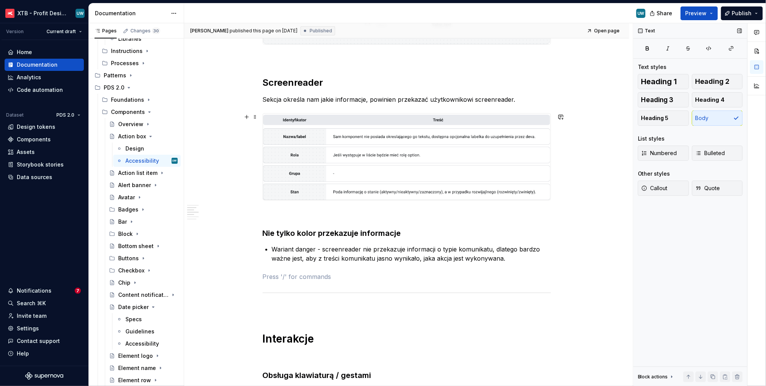
scroll to position [169, 0]
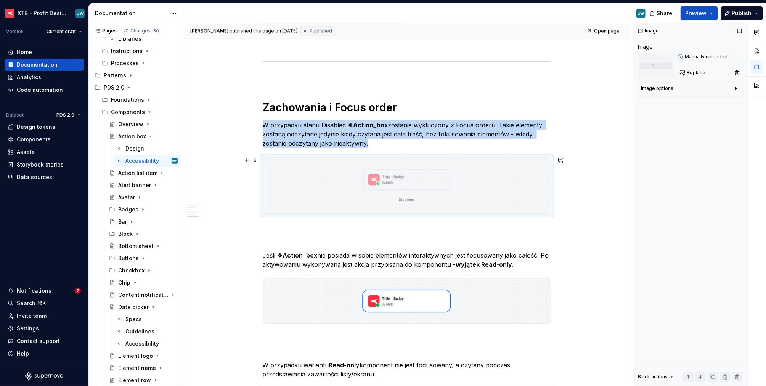
click at [504, 181] on img at bounding box center [406, 185] width 287 height 56
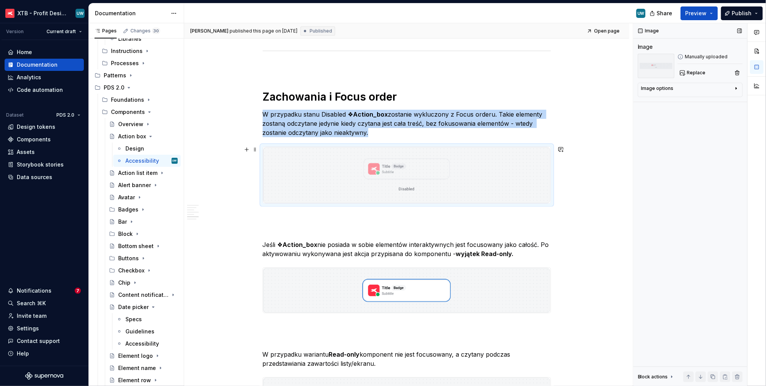
scroll to position [752, 0]
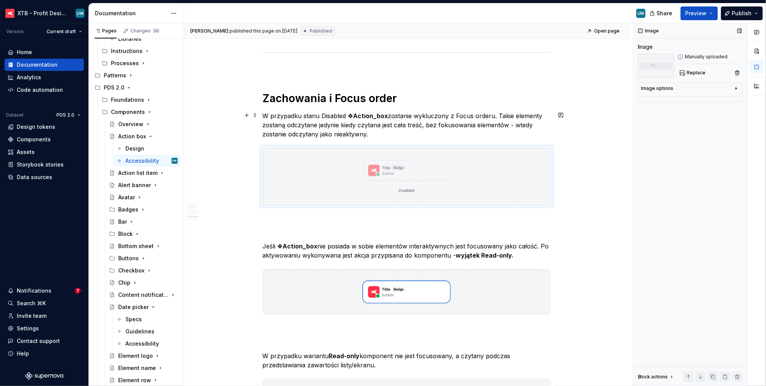
click at [458, 125] on p "W przypadku stanu Disabled ❖ Action_box zostanie wykluczony z Focus orderu. Tak…" at bounding box center [407, 124] width 288 height 27
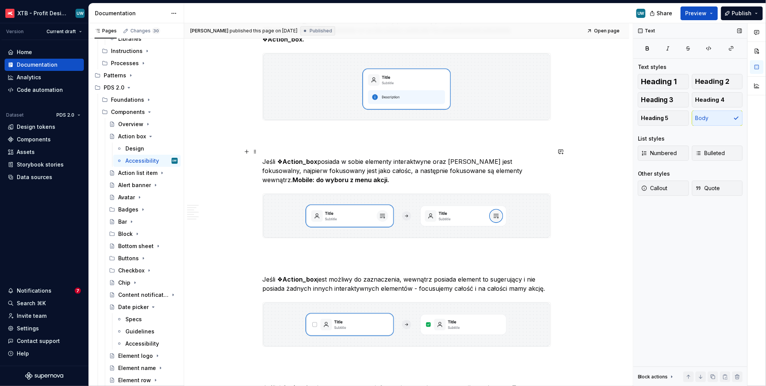
scroll to position [1323, 0]
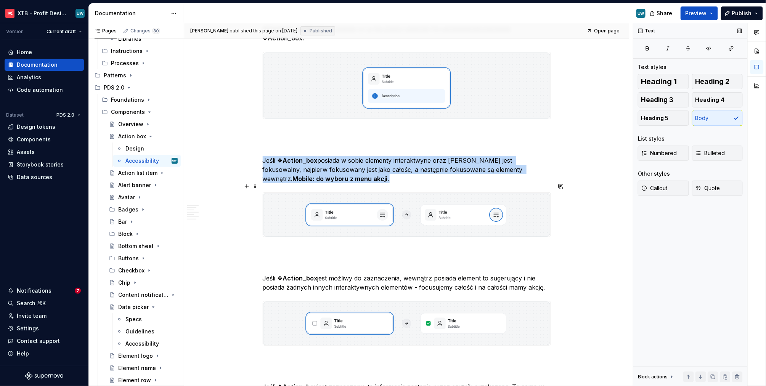
click at [400, 193] on img at bounding box center [406, 215] width 287 height 44
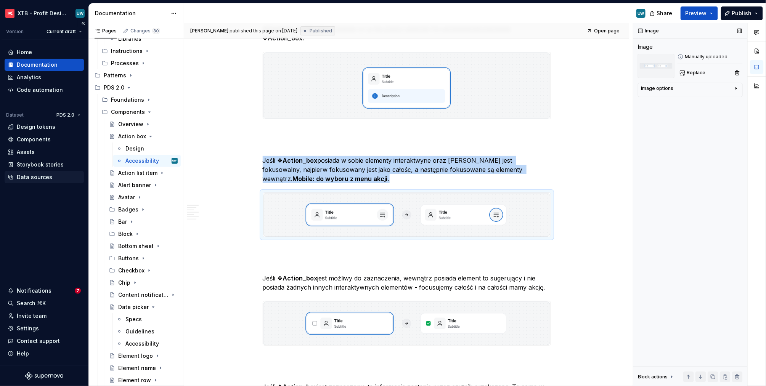
click at [34, 179] on div "Data sources" at bounding box center [34, 177] width 35 height 8
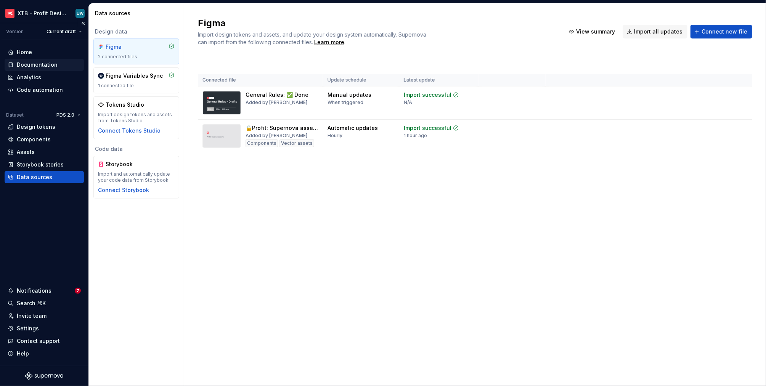
click at [31, 63] on div "Documentation" at bounding box center [37, 65] width 41 height 8
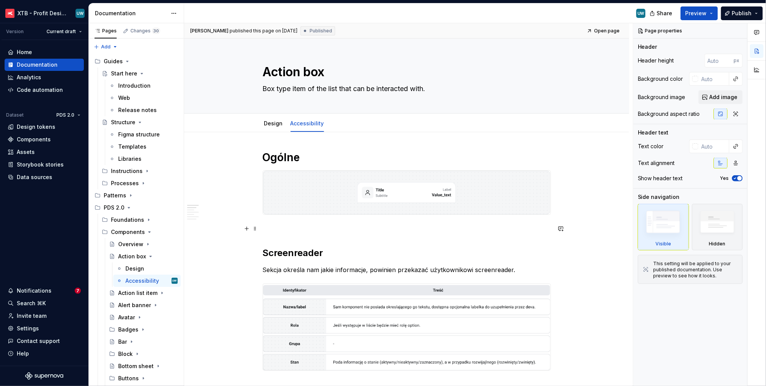
type textarea "*"
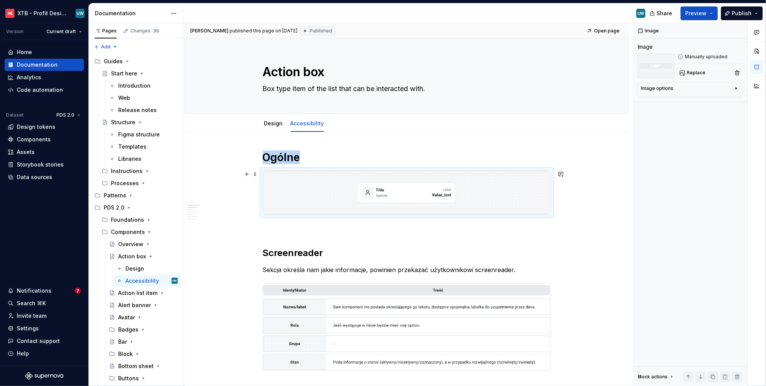
click at [325, 202] on img at bounding box center [406, 193] width 287 height 44
click at [276, 228] on p at bounding box center [407, 228] width 288 height 9
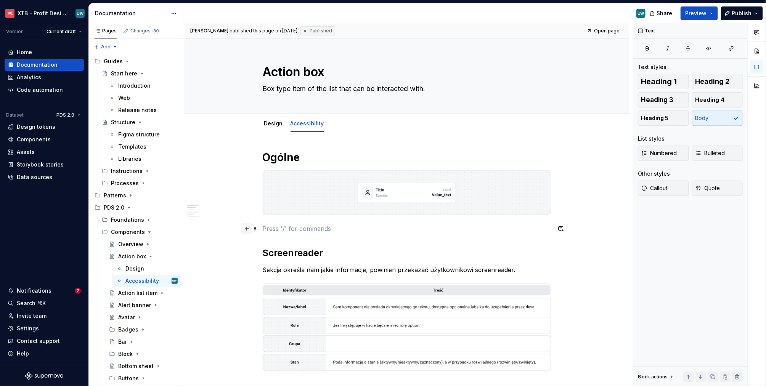
click at [246, 230] on button "button" at bounding box center [246, 228] width 11 height 11
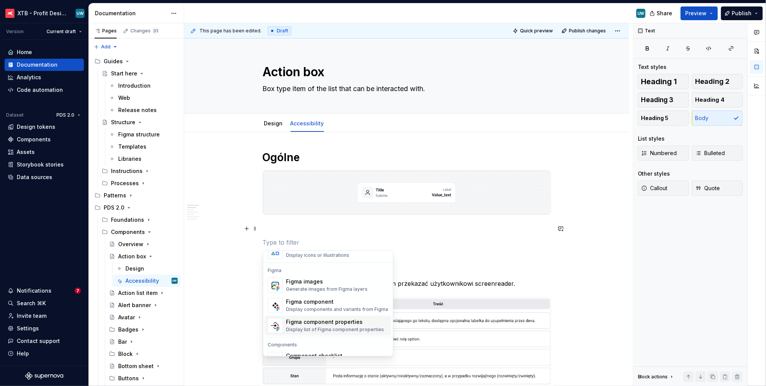
scroll to position [695, 0]
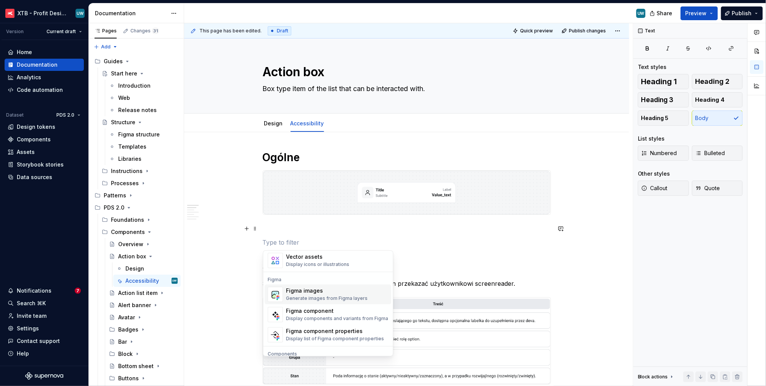
click at [334, 296] on div "Generate images from Figma layers" at bounding box center [327, 298] width 82 height 6
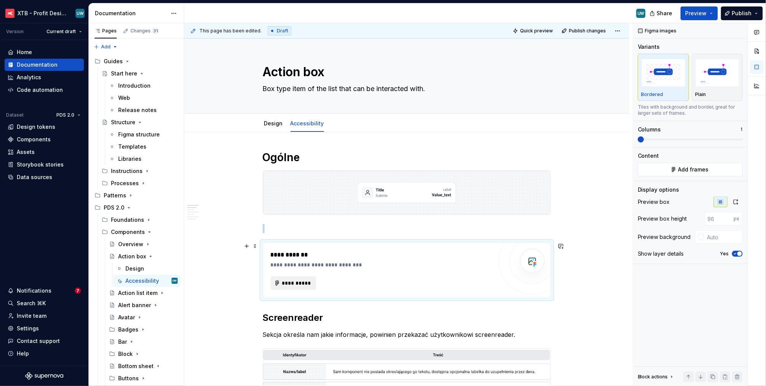
click at [297, 286] on span "**********" at bounding box center [297, 283] width 30 height 8
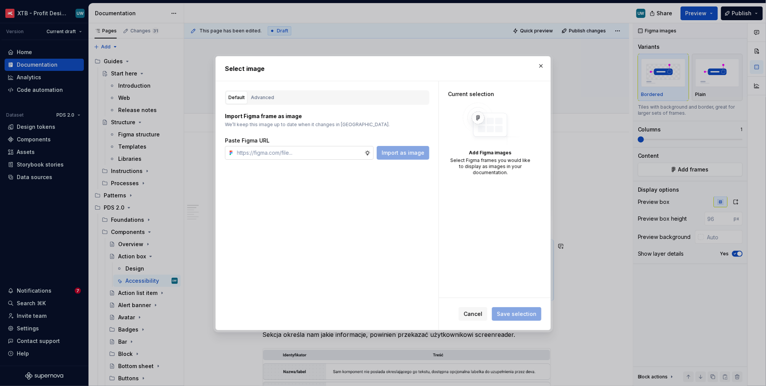
click at [257, 153] on input "text" at bounding box center [299, 153] width 130 height 14
click at [366, 196] on div "Default Advanced Import Figma frame as image We’ll keep this image up to date w…" at bounding box center [327, 205] width 223 height 249
click at [324, 153] on input "text" at bounding box center [299, 153] width 130 height 14
type input "[URL][DOMAIN_NAME]"
click at [411, 151] on span "Import as image" at bounding box center [403, 153] width 43 height 8
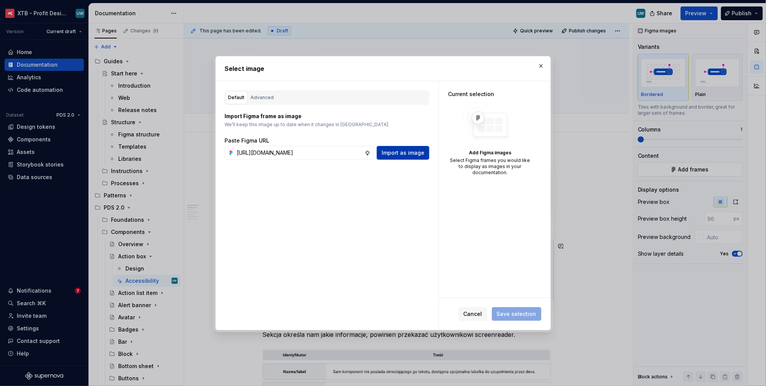
scroll to position [0, 110]
click at [539, 65] on button "button" at bounding box center [541, 66] width 11 height 11
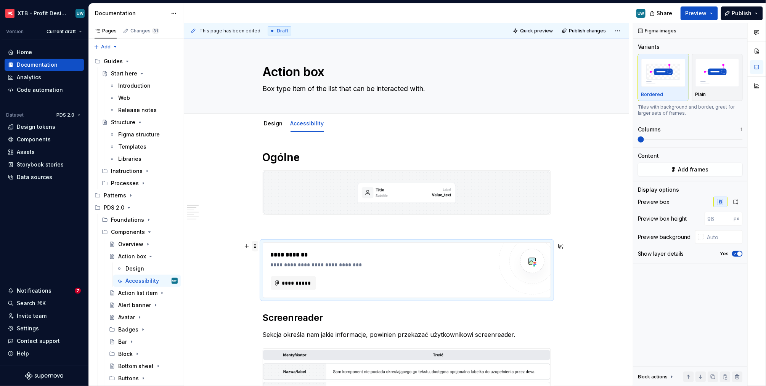
click at [257, 247] on span at bounding box center [255, 246] width 6 height 11
click at [273, 314] on div "Delete" at bounding box center [292, 314] width 50 height 8
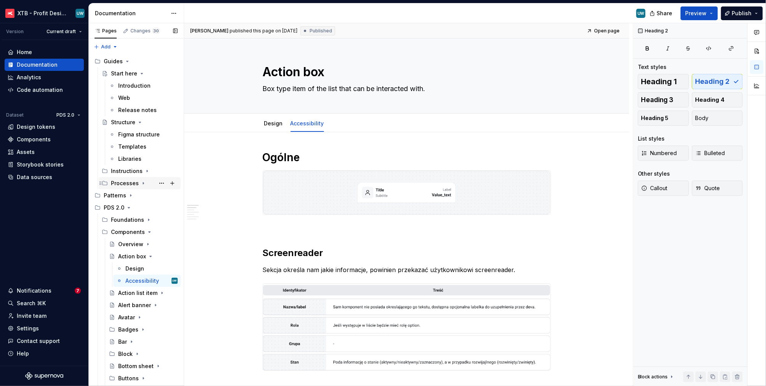
click at [132, 183] on div "Processes" at bounding box center [125, 184] width 28 height 8
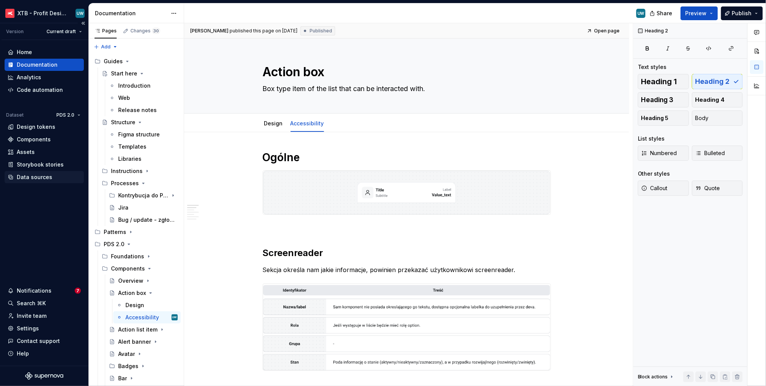
click at [35, 176] on div "Data sources" at bounding box center [34, 177] width 35 height 8
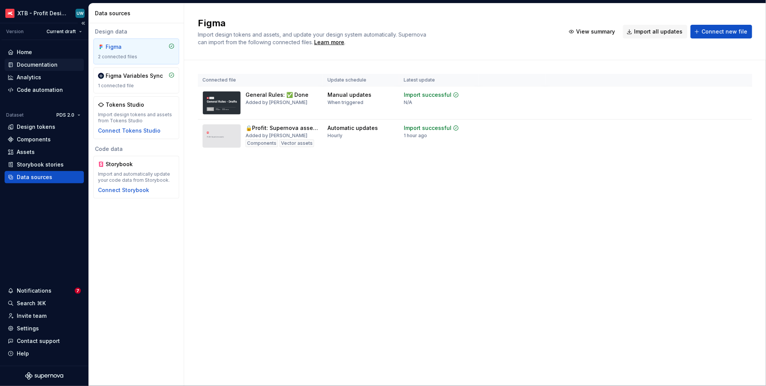
click at [41, 66] on div "Documentation" at bounding box center [37, 65] width 41 height 8
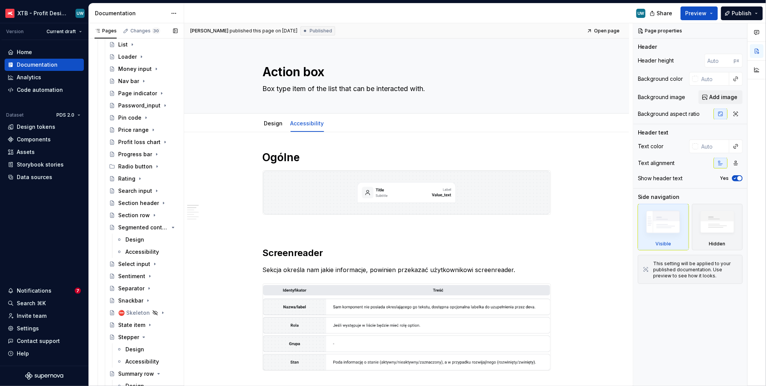
scroll to position [570, 0]
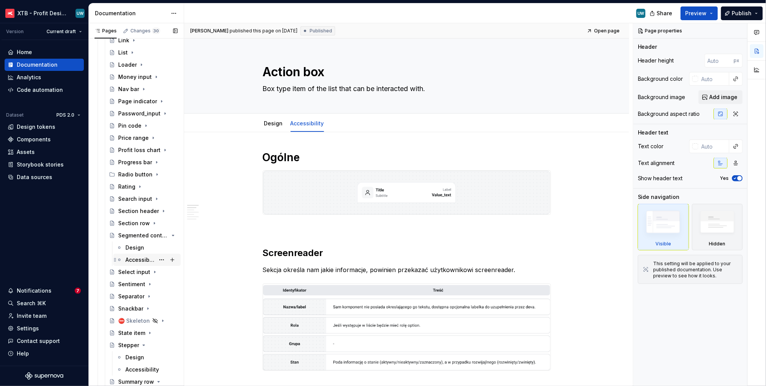
click at [134, 258] on div "Accessibility" at bounding box center [139, 260] width 29 height 8
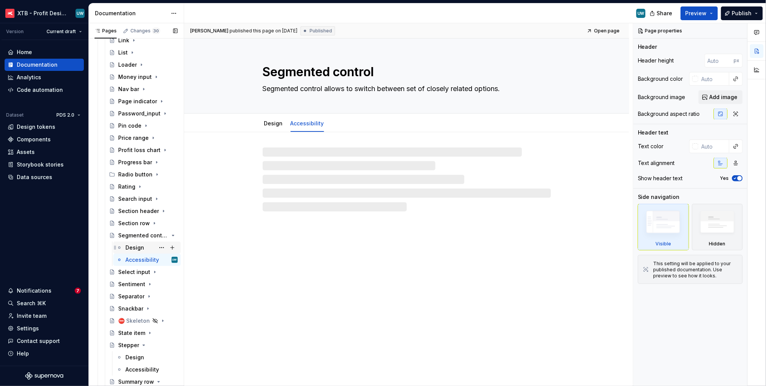
click at [132, 249] on div "Design" at bounding box center [134, 248] width 19 height 8
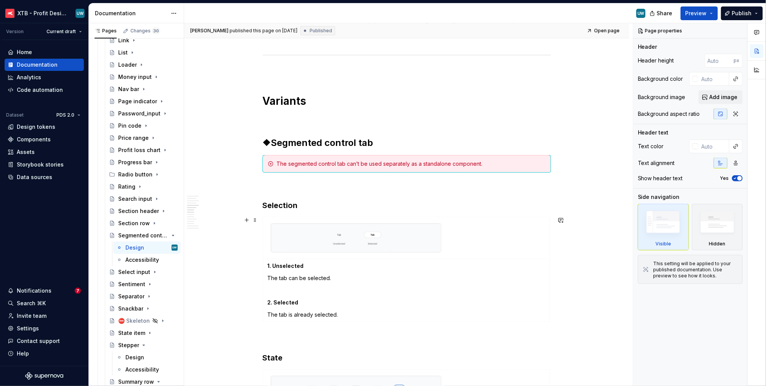
scroll to position [552, 0]
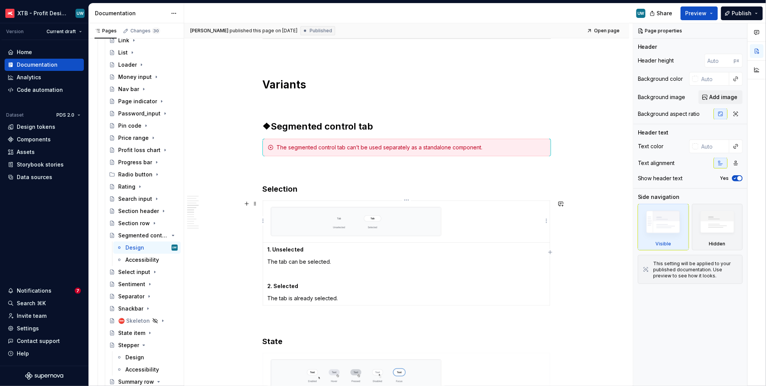
click at [398, 225] on img at bounding box center [356, 221] width 170 height 29
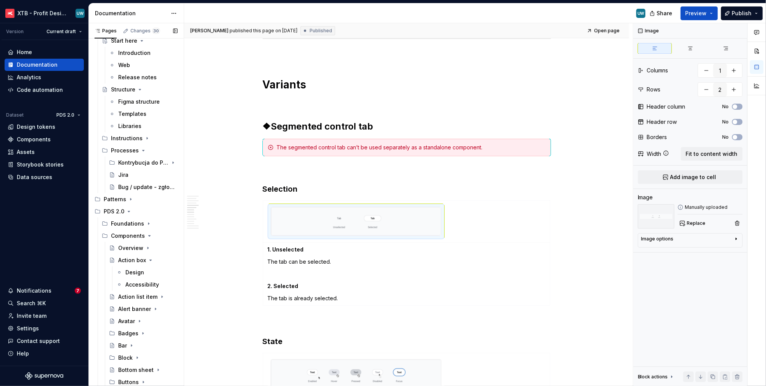
scroll to position [0, 0]
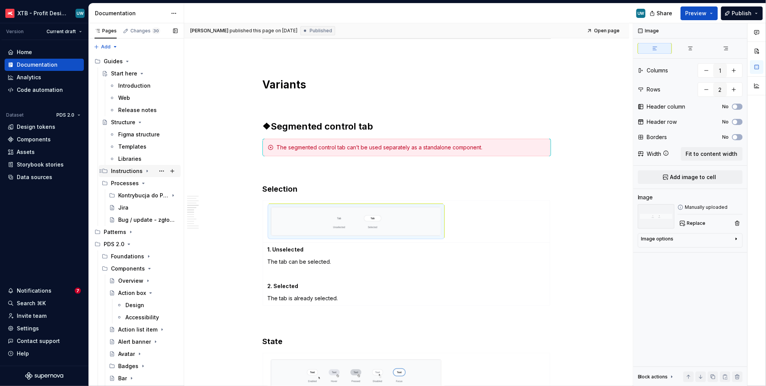
click at [144, 170] on icon "Page tree" at bounding box center [147, 171] width 6 height 6
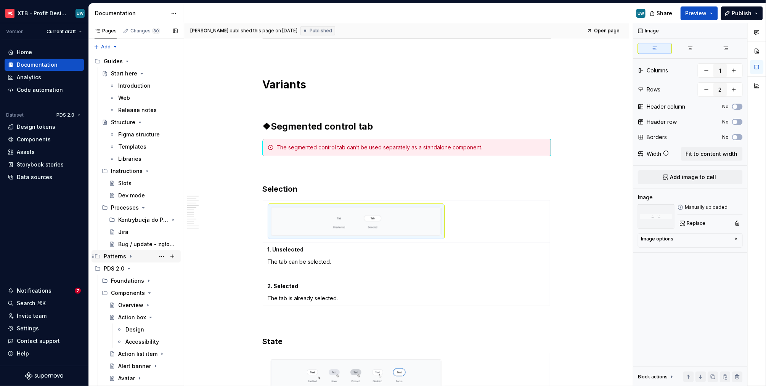
click at [130, 257] on icon "Page tree" at bounding box center [130, 257] width 1 height 2
click at [131, 284] on div "General rules" at bounding box center [129, 281] width 36 height 8
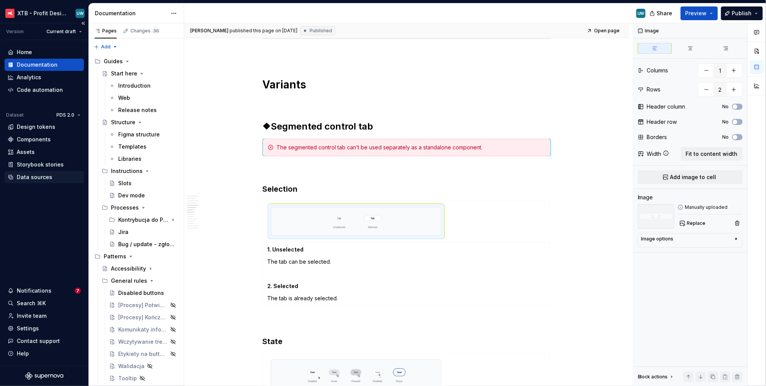
click at [42, 180] on div "Data sources" at bounding box center [34, 177] width 35 height 8
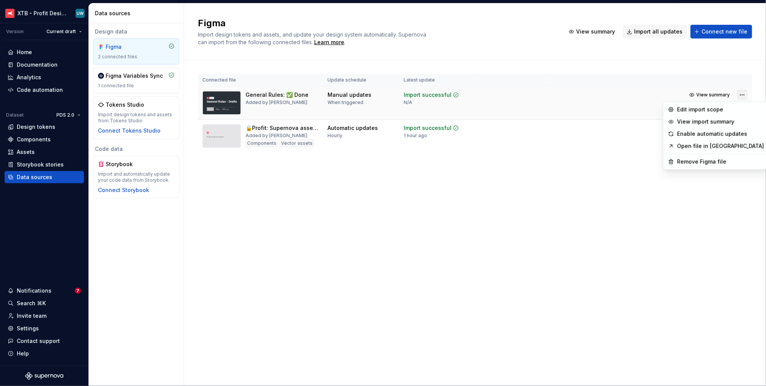
click at [744, 96] on html "XTB - Profit Design System UW Version Current draft Home Documentation Analytic…" at bounding box center [383, 193] width 766 height 386
click at [637, 153] on html "XTB - Profit Design System UW Version Current draft Home Documentation Analytic…" at bounding box center [383, 193] width 766 height 386
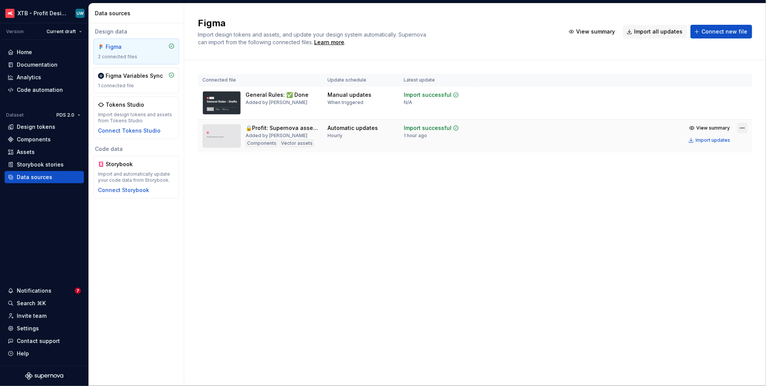
click at [742, 128] on html "XTB - Profit Design System UW Version Current draft Home Documentation Analytic…" at bounding box center [383, 193] width 766 height 386
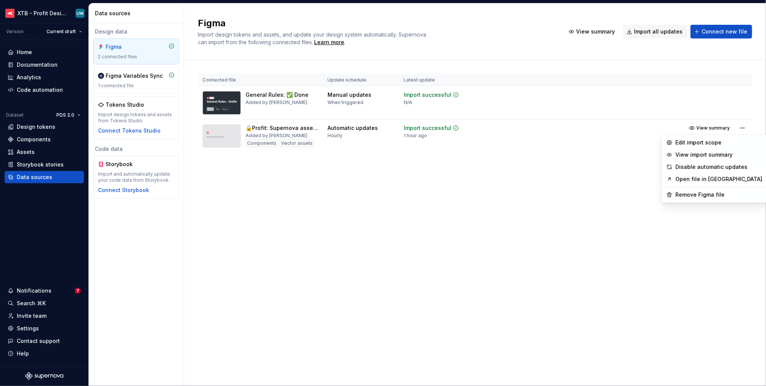
click at [742, 99] on html "XTB - Profit Design System UW Version Current draft Home Documentation Analytic…" at bounding box center [383, 193] width 766 height 386
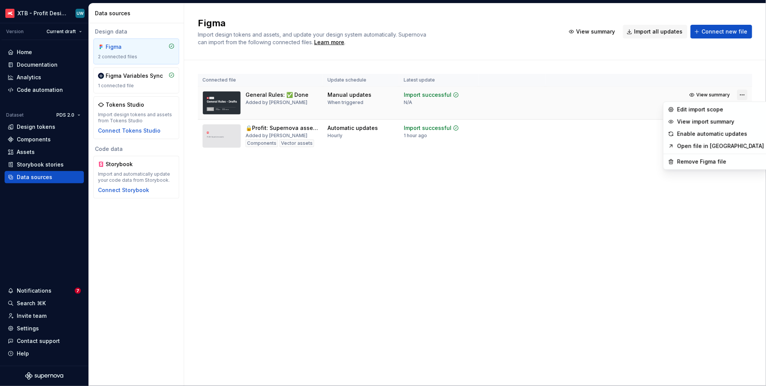
click at [742, 93] on html "XTB - Profit Design System UW Version Current draft Home Documentation Analytic…" at bounding box center [383, 193] width 766 height 386
click at [707, 134] on div "Enable automatic updates" at bounding box center [720, 134] width 87 height 8
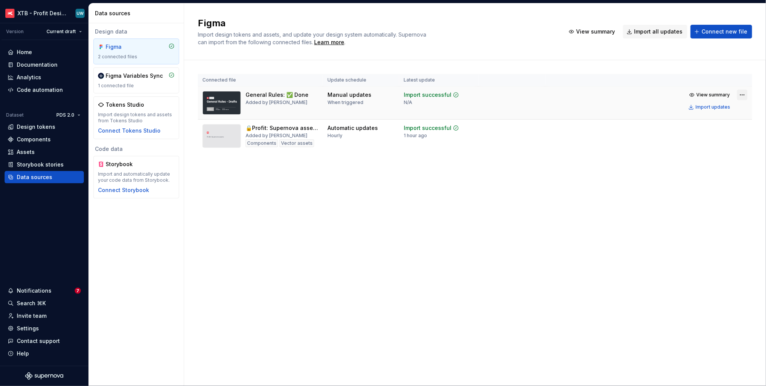
click at [747, 94] on html "XTB - Profit Design System UW Version Current draft Home Documentation Analytic…" at bounding box center [383, 193] width 766 height 386
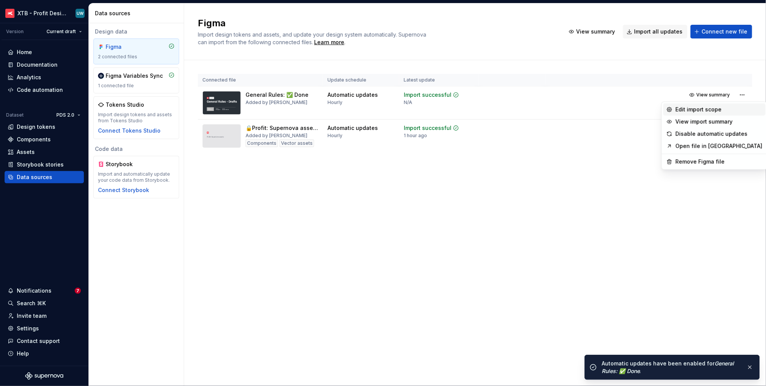
click at [731, 109] on div "Edit import scope" at bounding box center [719, 110] width 87 height 8
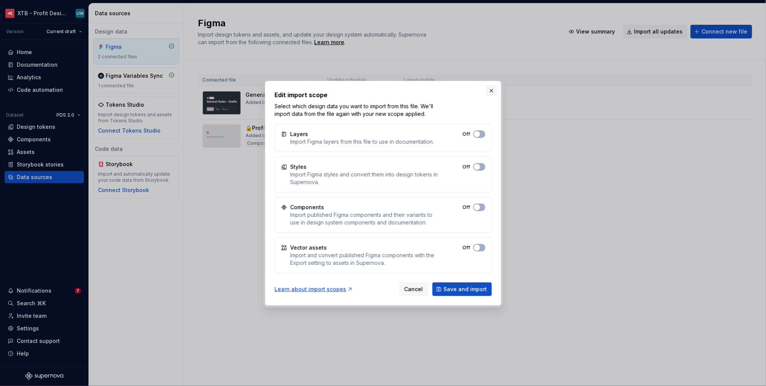
click at [491, 88] on button "button" at bounding box center [491, 90] width 11 height 11
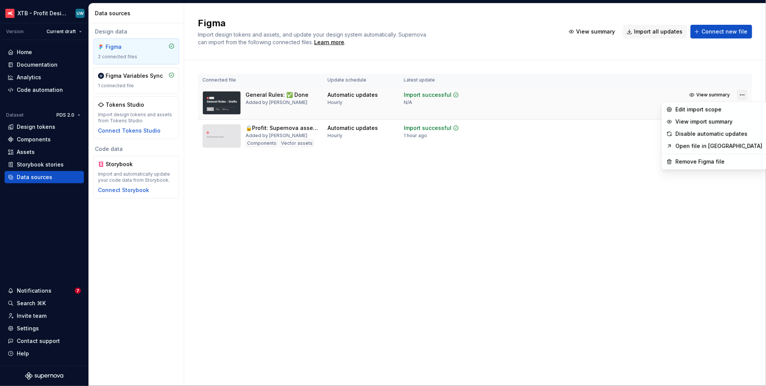
click at [744, 91] on html "XTB - Profit Design System UW Version Current draft Home Documentation Analytic…" at bounding box center [383, 193] width 766 height 386
click at [713, 109] on div "Edit import scope" at bounding box center [719, 110] width 87 height 8
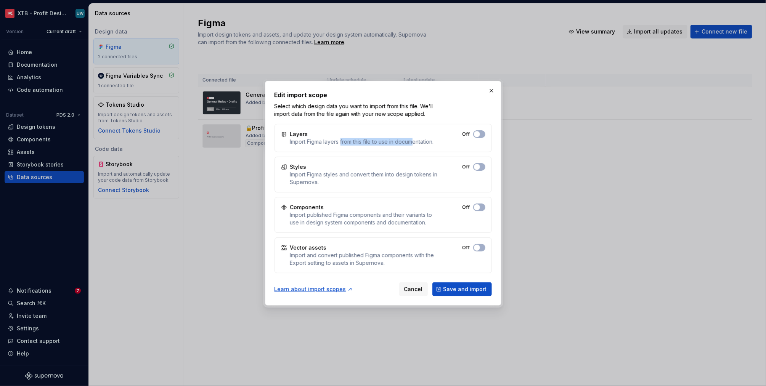
drag, startPoint x: 341, startPoint y: 143, endPoint x: 414, endPoint y: 145, distance: 73.2
click at [414, 145] on div "Import Figma layers from this file to use in documentation." at bounding box center [362, 142] width 144 height 8
click at [493, 92] on button "button" at bounding box center [491, 90] width 11 height 11
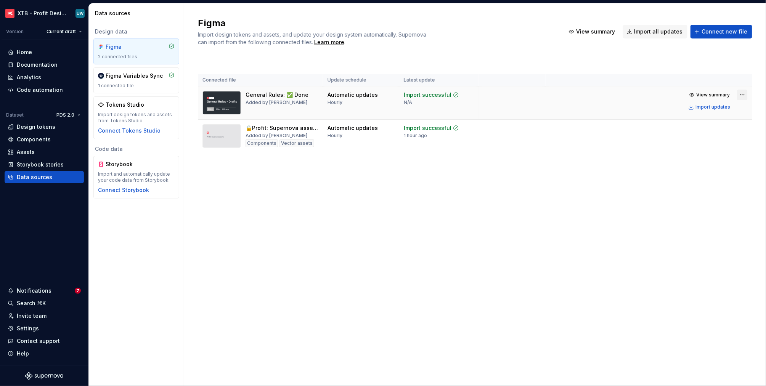
click at [744, 96] on html "XTB - Profit Design System UW Version Current draft Home Documentation Analytic…" at bounding box center [383, 193] width 766 height 386
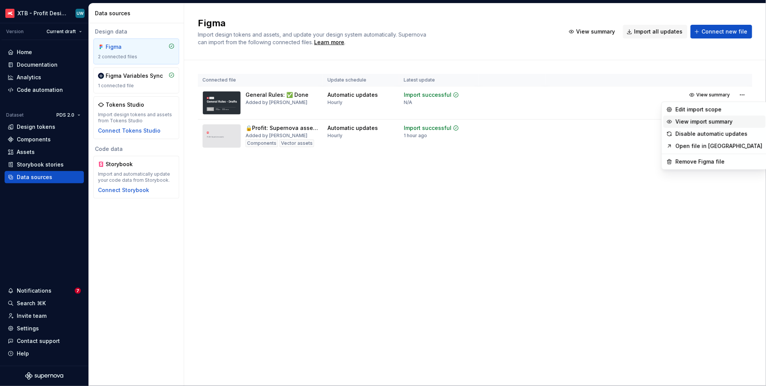
click at [711, 119] on div "View import summary" at bounding box center [719, 122] width 87 height 8
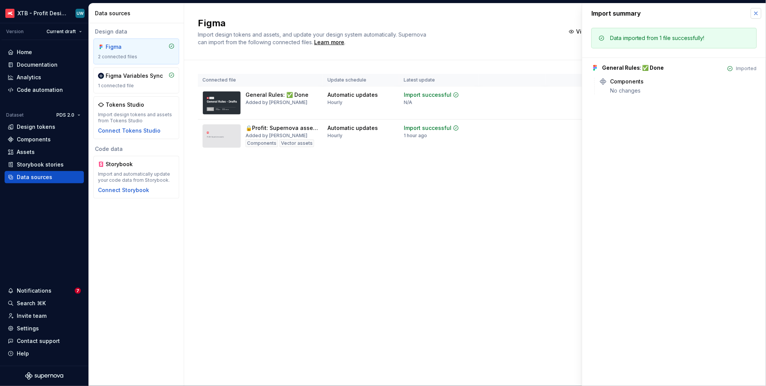
click at [758, 17] on button "button" at bounding box center [756, 13] width 11 height 11
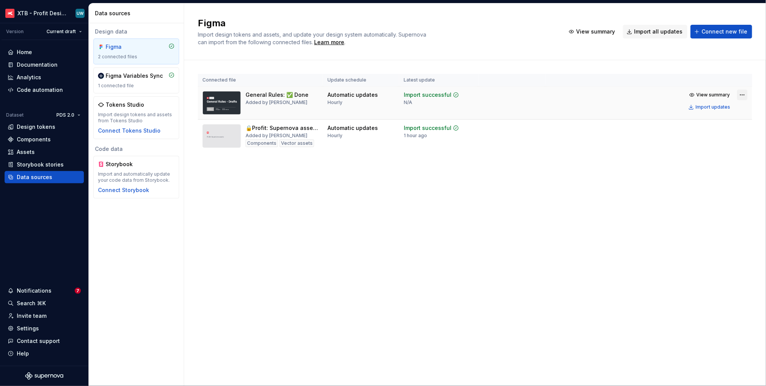
click at [744, 93] on html "XTB - Profit Design System UW Version Current draft Home Documentation Analytic…" at bounding box center [383, 193] width 766 height 386
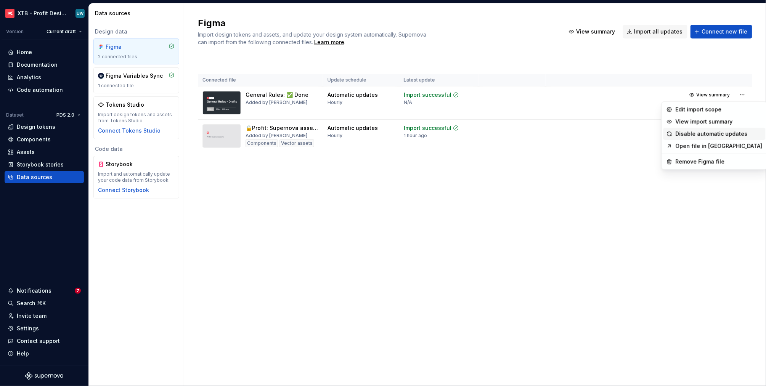
click at [686, 134] on div "Disable automatic updates" at bounding box center [719, 134] width 87 height 8
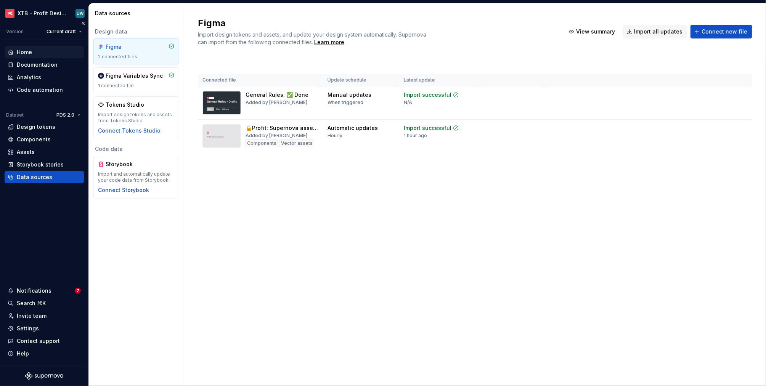
click at [34, 52] on div "Home" at bounding box center [44, 52] width 73 height 8
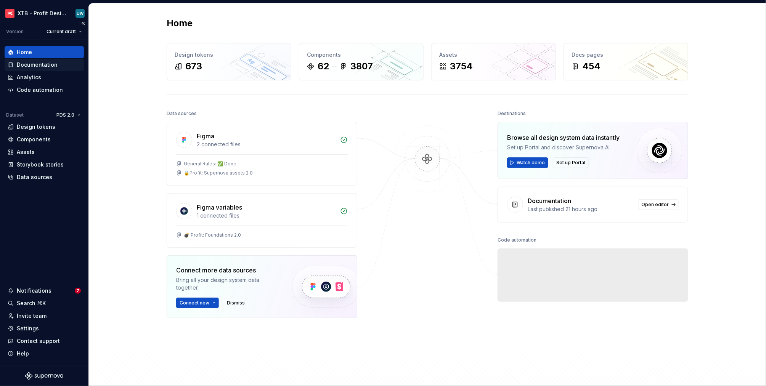
click at [30, 67] on div "Documentation" at bounding box center [37, 65] width 41 height 8
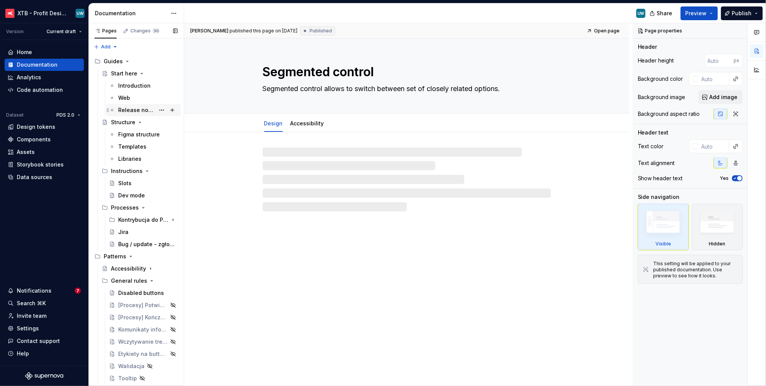
click at [131, 112] on div "Release notes" at bounding box center [136, 110] width 37 height 8
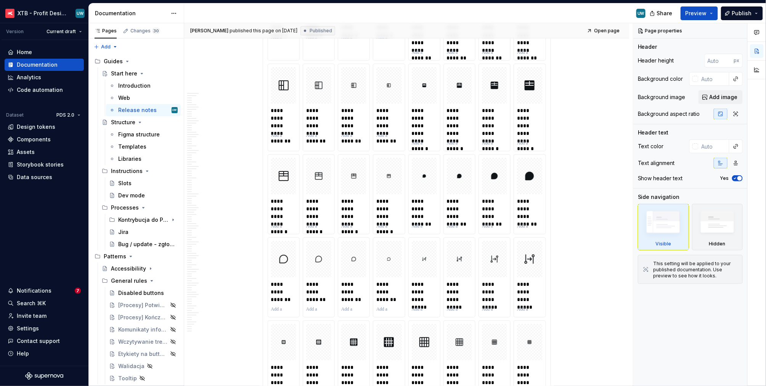
scroll to position [263, 0]
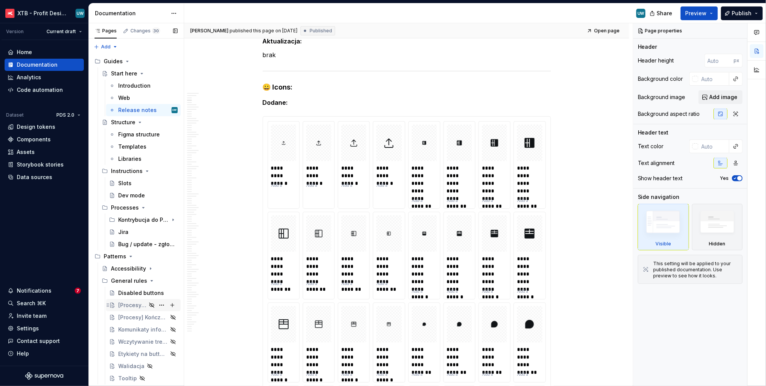
click at [131, 306] on div "[Procesy] Potwierdzenie wyboru" at bounding box center [132, 306] width 28 height 8
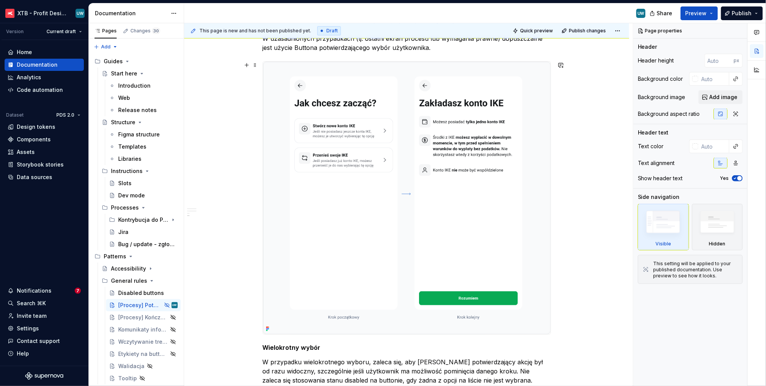
scroll to position [317, 0]
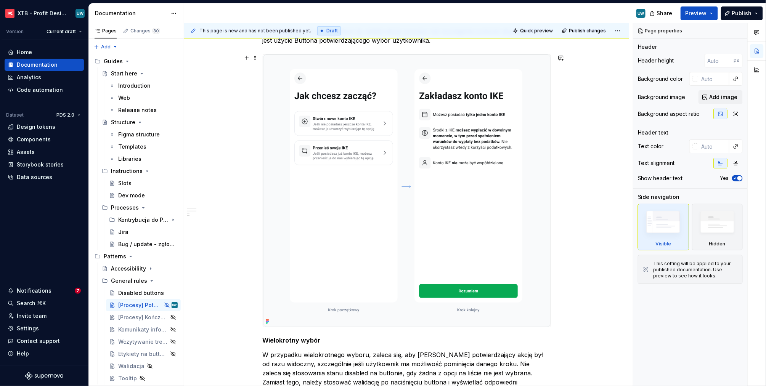
click at [382, 241] on img at bounding box center [406, 191] width 287 height 273
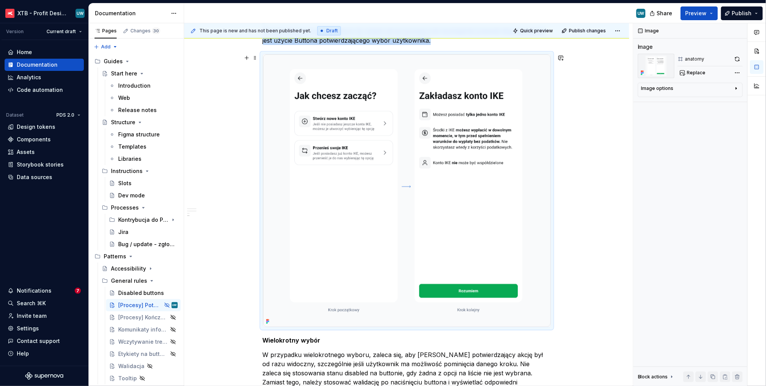
click at [587, 196] on div "**********" at bounding box center [406, 357] width 445 height 1088
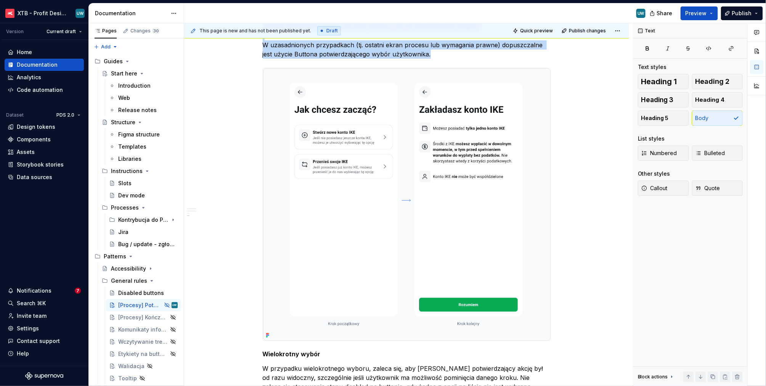
click at [487, 49] on p "W przypadku jednokrotnego wyboru rekomenduje się zastosowanie mechanizmu, który…" at bounding box center [407, 22] width 288 height 73
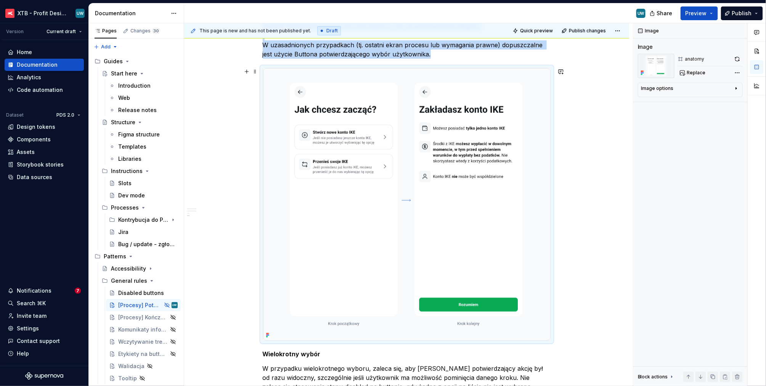
click at [284, 301] on img at bounding box center [406, 204] width 287 height 273
click at [586, 305] on div "**********" at bounding box center [406, 371] width 445 height 1088
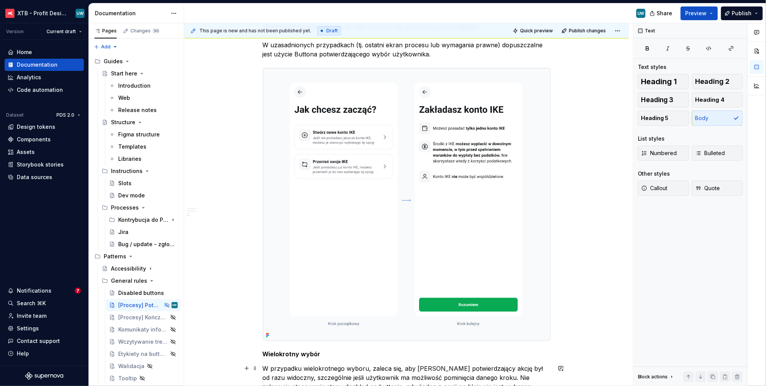
click at [505, 374] on p "W przypadku wielokrotnego wyboru, zaleca się, aby [PERSON_NAME] potwierdzający …" at bounding box center [407, 391] width 288 height 55
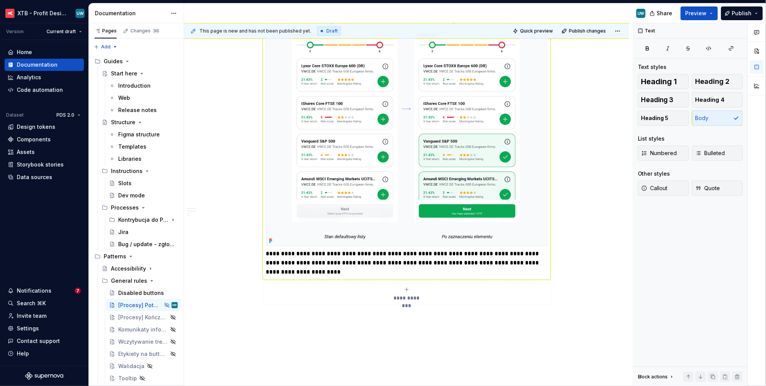
scroll to position [831, 0]
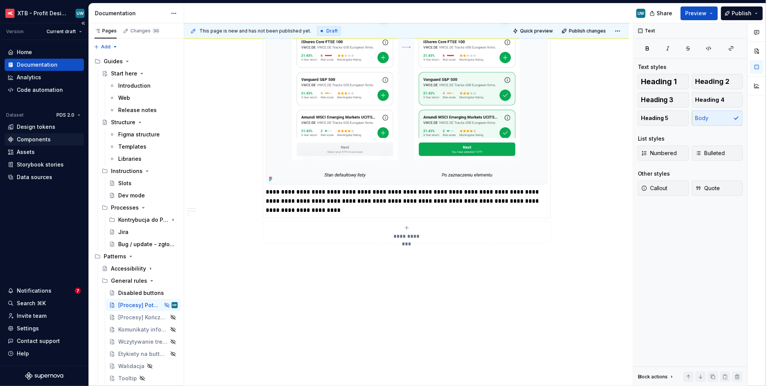
click at [36, 140] on div "Components" at bounding box center [34, 140] width 34 height 8
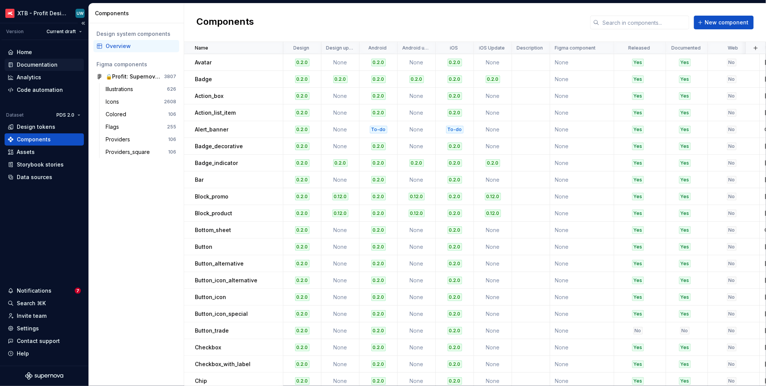
click at [34, 65] on div "Documentation" at bounding box center [37, 65] width 41 height 8
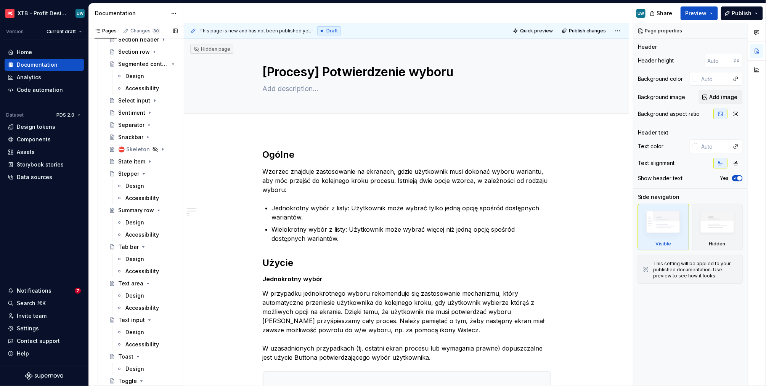
scroll to position [1058, 0]
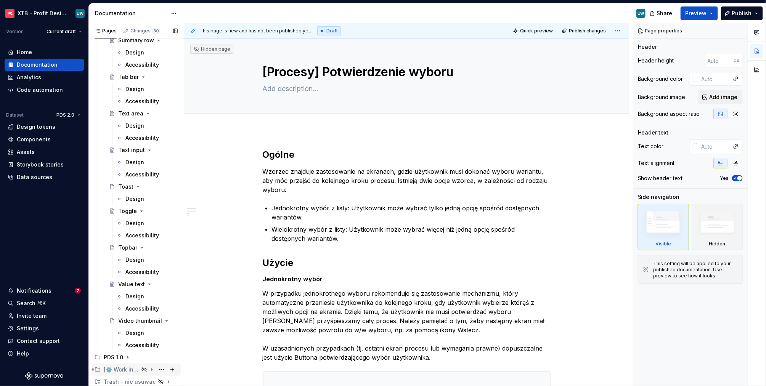
click at [130, 373] on div "[⚙️ Work in progress]" at bounding box center [121, 370] width 35 height 8
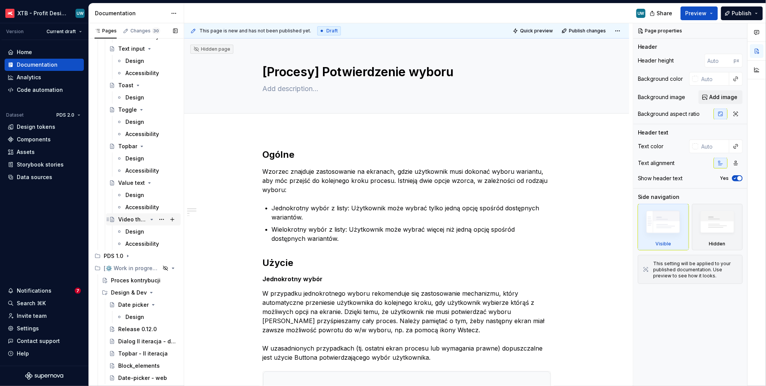
scroll to position [1180, 0]
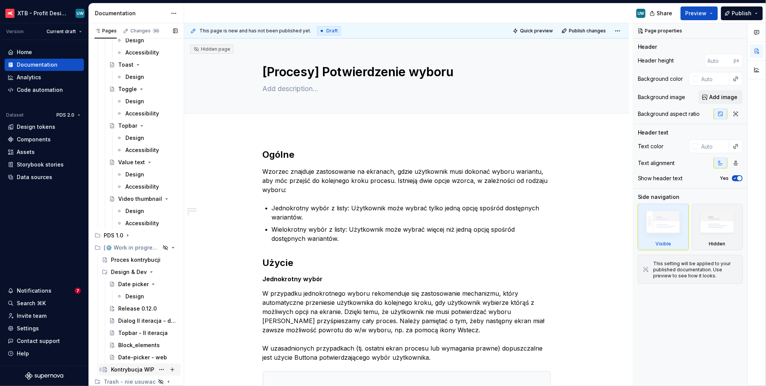
click at [115, 370] on div "Kontrybucja WIP" at bounding box center [132, 370] width 43 height 8
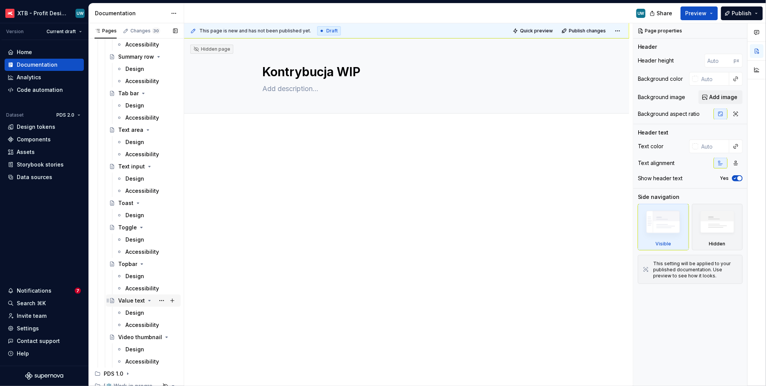
scroll to position [1041, 0]
click at [133, 181] on div "Design" at bounding box center [134, 179] width 19 height 8
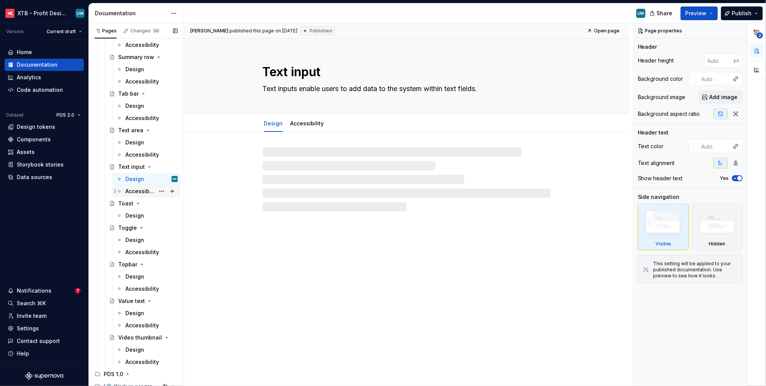
click at [134, 189] on div "Accessibility" at bounding box center [139, 192] width 29 height 8
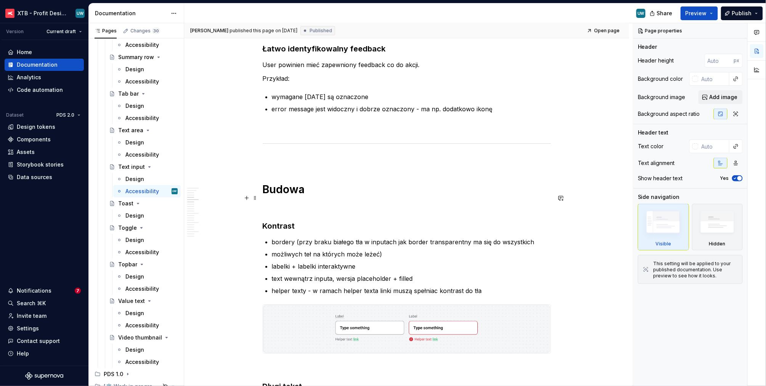
scroll to position [661, 0]
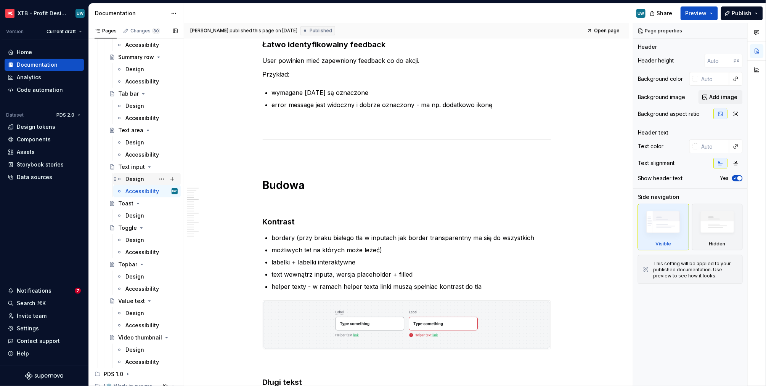
click at [128, 180] on div "Design" at bounding box center [134, 179] width 19 height 8
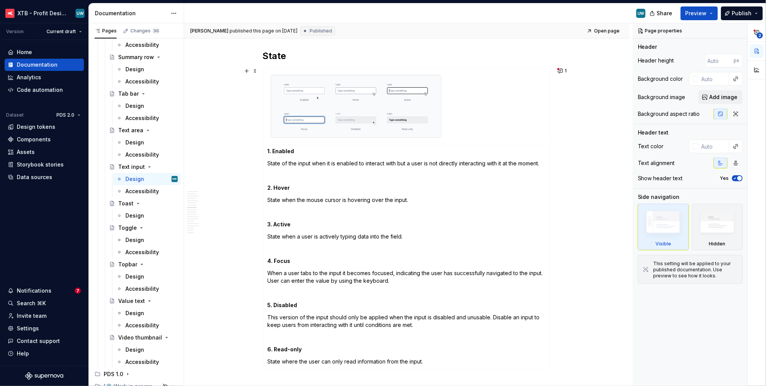
scroll to position [951, 0]
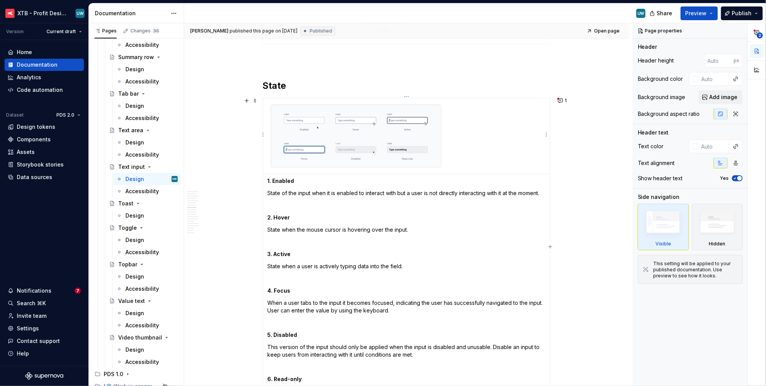
click at [407, 129] on img at bounding box center [356, 136] width 170 height 63
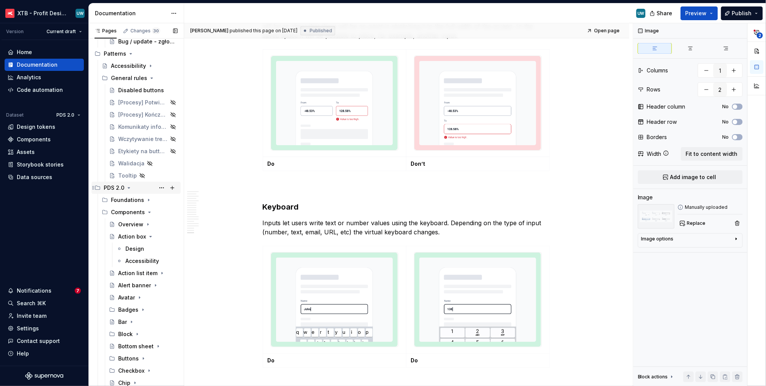
scroll to position [206, 0]
click at [132, 259] on div "Accessibility" at bounding box center [139, 258] width 29 height 8
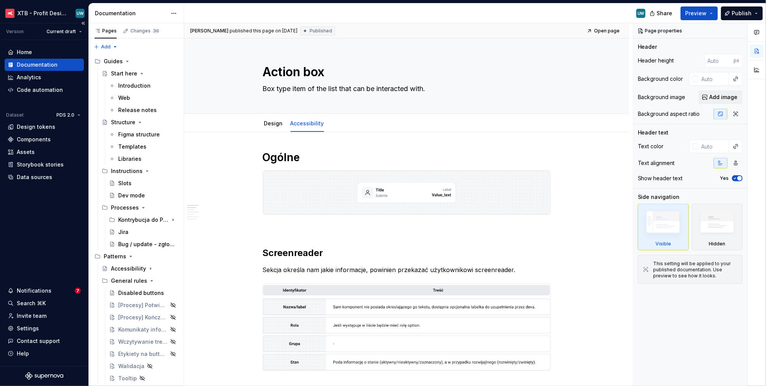
click at [35, 222] on div "Home Documentation Analytics Code automation Dataset PDS 2.0 Design tokens Comp…" at bounding box center [44, 203] width 88 height 326
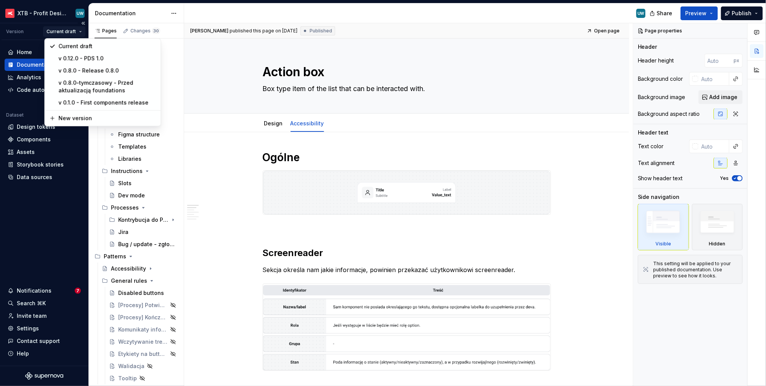
click at [81, 32] on html "XTB - Profit Design System UW Version Current draft Home Documentation Analytic…" at bounding box center [383, 193] width 766 height 386
click at [25, 233] on html "XTB - Profit Design System UW Version Current draft Home Documentation Analytic…" at bounding box center [383, 193] width 766 height 386
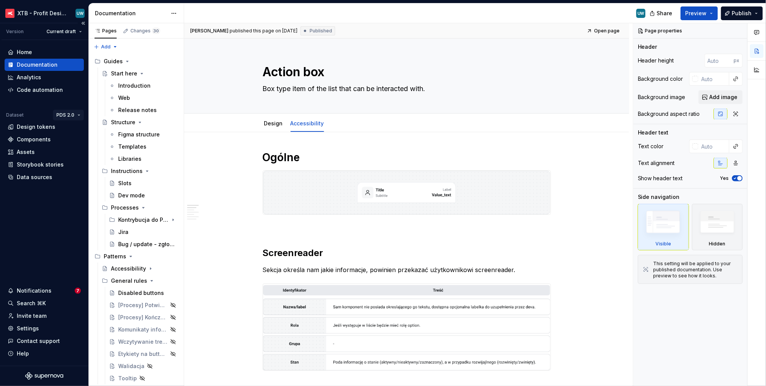
click at [75, 116] on html "XTB - Profit Design System UW Version Current draft Home Documentation Analytic…" at bounding box center [383, 193] width 766 height 386
click at [39, 221] on html "XTB - Profit Design System UW Version Current draft Home Documentation Analytic…" at bounding box center [383, 193] width 766 height 386
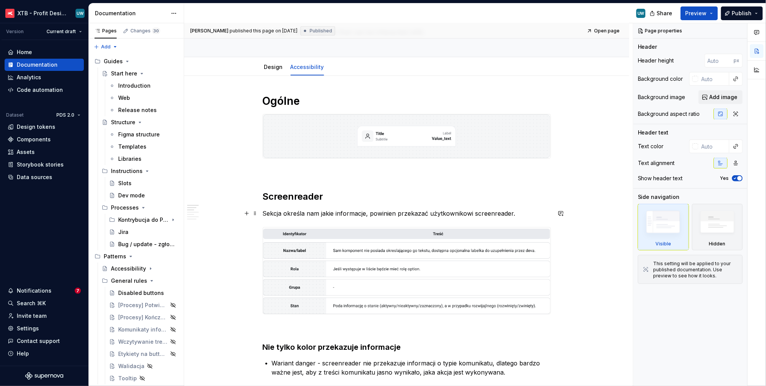
scroll to position [56, 0]
click at [562, 214] on button "button" at bounding box center [561, 214] width 11 height 11
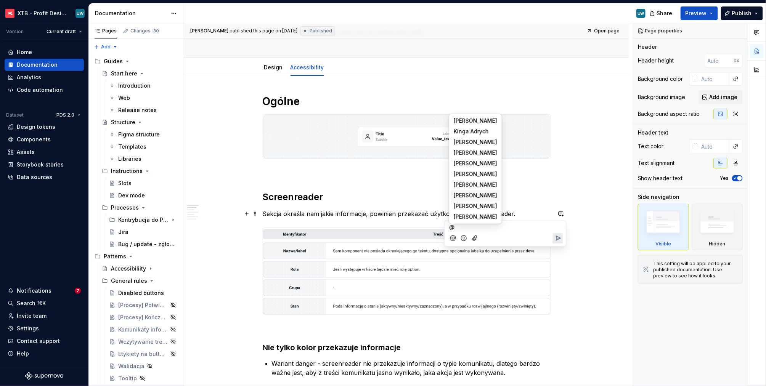
click at [530, 225] on p "@" at bounding box center [506, 227] width 112 height 8
click at [517, 229] on p "@" at bounding box center [506, 227] width 112 height 8
click at [456, 228] on p "@" at bounding box center [506, 227] width 112 height 8
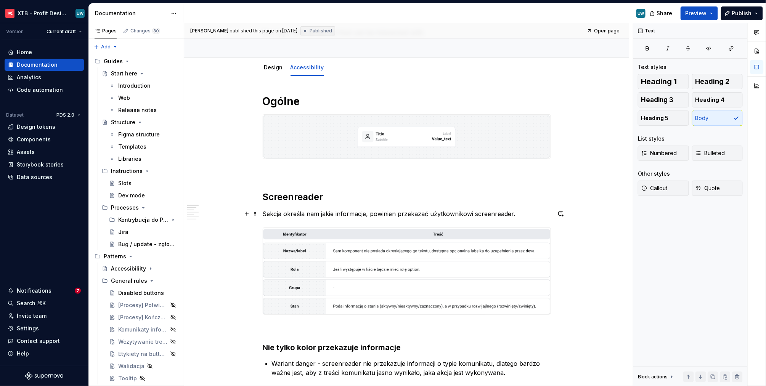
click at [395, 214] on p "Sekcja określa nam jakie informacje, powinien przekazać użytkownikowi screenrea…" at bounding box center [407, 213] width 288 height 9
click at [48, 292] on div "Notifications" at bounding box center [34, 291] width 35 height 8
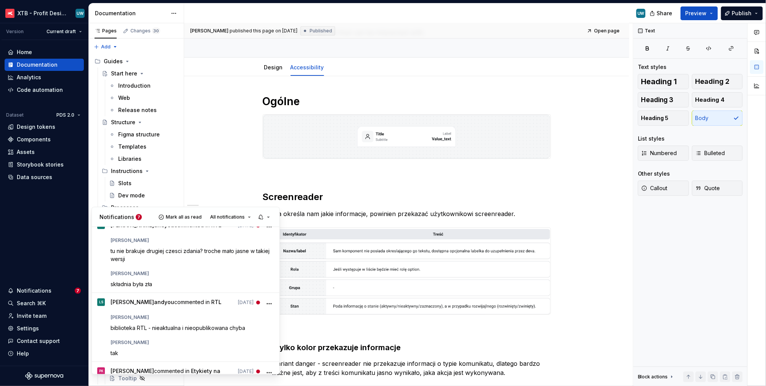
scroll to position [0, 0]
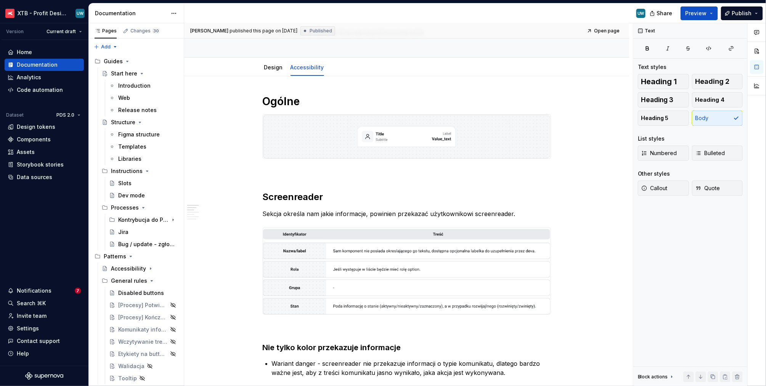
click at [347, 189] on html "XTB - Profit Design System UW Version Current draft Home Documentation Analytic…" at bounding box center [383, 193] width 766 height 386
click at [137, 33] on div "Changes 30" at bounding box center [145, 31] width 30 height 6
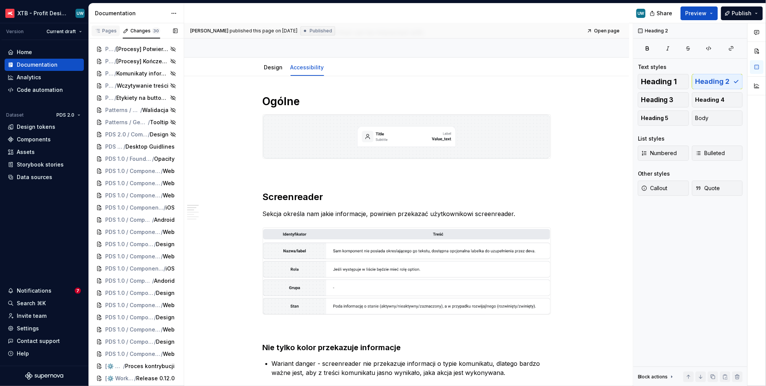
click at [110, 37] on div "Pages" at bounding box center [106, 32] width 28 height 13
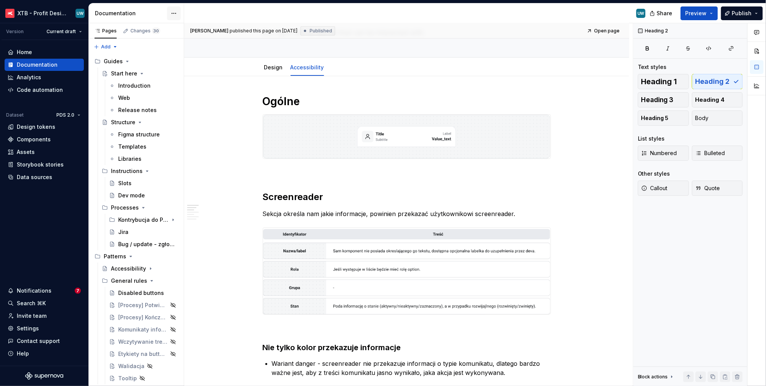
click at [171, 14] on html "XTB - Profit Design System UW Version Current draft Home Documentation Analytic…" at bounding box center [383, 193] width 766 height 386
click at [155, 13] on html "XTB - Profit Design System UW Version Current draft Home Documentation Analytic…" at bounding box center [383, 193] width 766 height 386
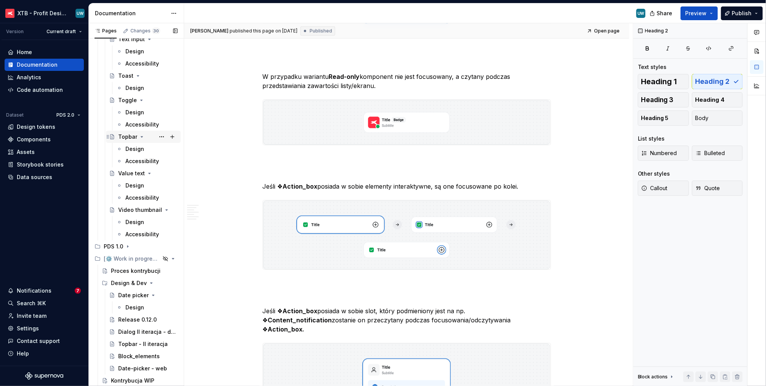
scroll to position [1180, 0]
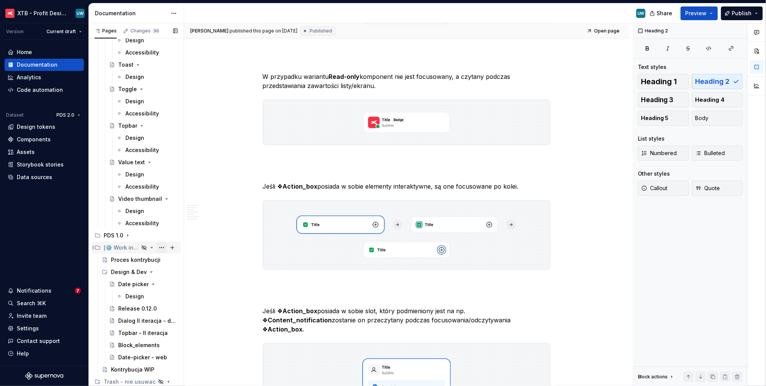
click at [156, 247] on button "Page tree" at bounding box center [161, 247] width 11 height 11
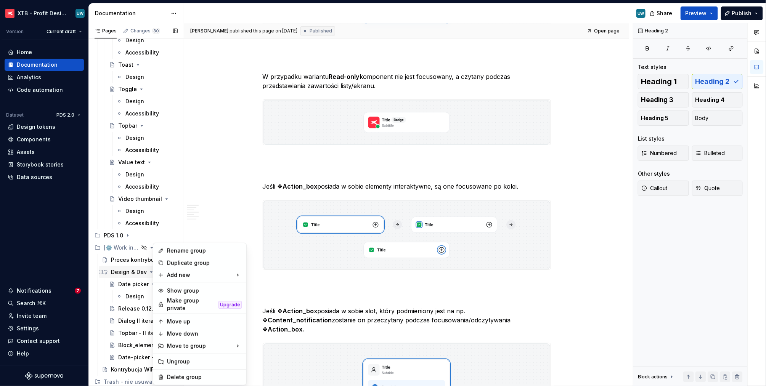
click at [131, 268] on div "Pages Changes 30 Add Accessibility guide for tree Page tree. Navigate the tree …" at bounding box center [135, 206] width 95 height 366
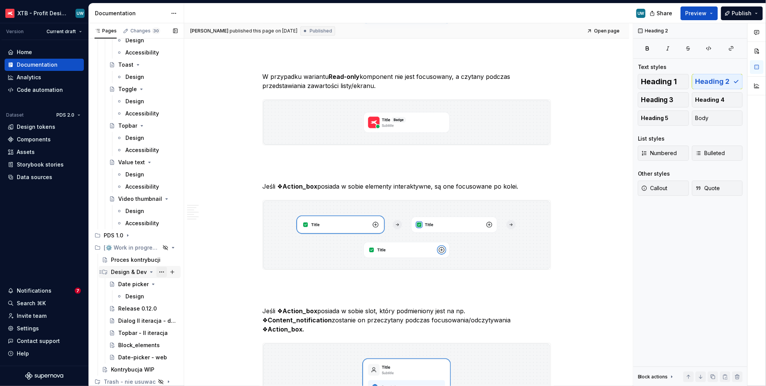
click at [157, 271] on button "Page tree" at bounding box center [161, 272] width 11 height 11
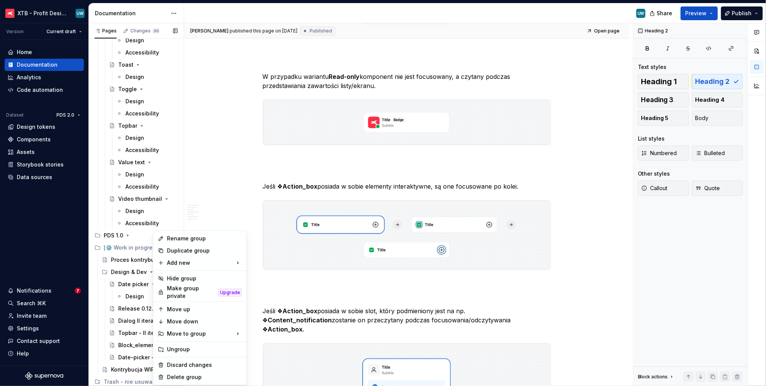
click at [134, 273] on div "Pages Changes 30 Add Accessibility guide for tree Page tree. Navigate the tree …" at bounding box center [135, 206] width 95 height 366
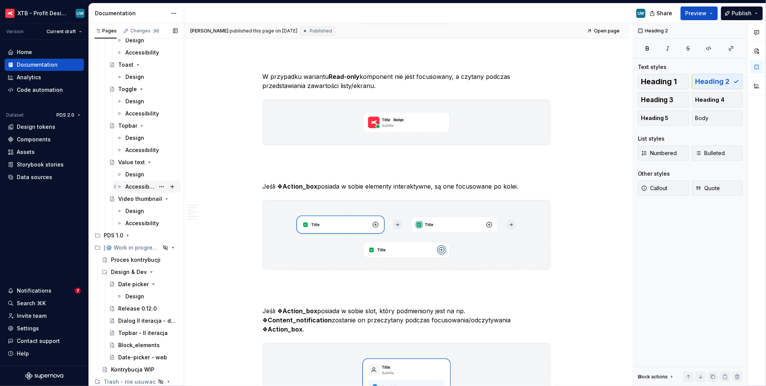
click at [134, 186] on div "Accessibility" at bounding box center [139, 187] width 29 height 8
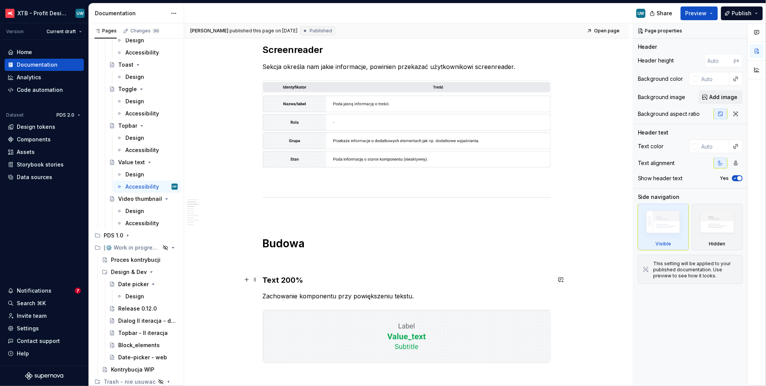
scroll to position [193, 0]
type textarea "*"
click at [592, 14] on div "UW" at bounding box center [417, 13] width 467 height 20
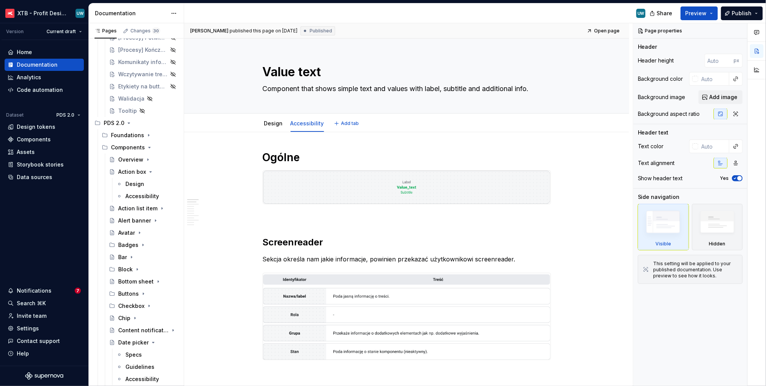
scroll to position [43, 0]
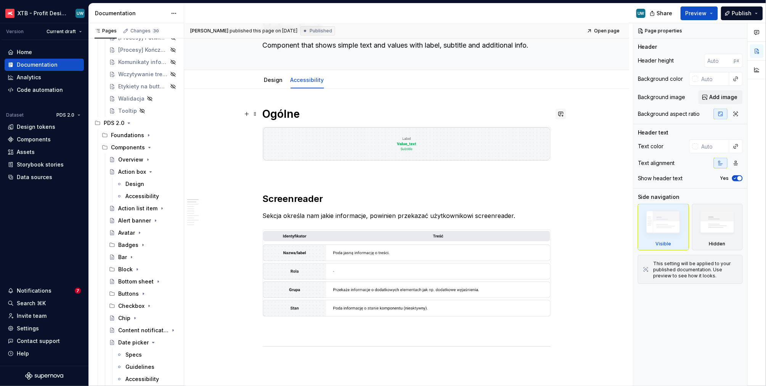
click at [564, 111] on button "button" at bounding box center [561, 114] width 11 height 11
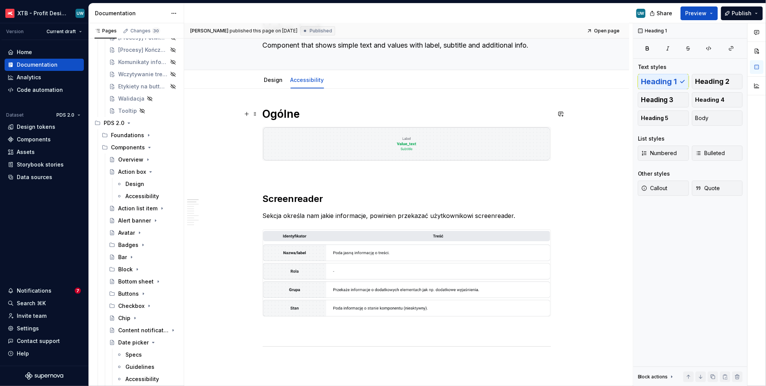
click at [506, 111] on h1 "Ogólne" at bounding box center [407, 114] width 288 height 14
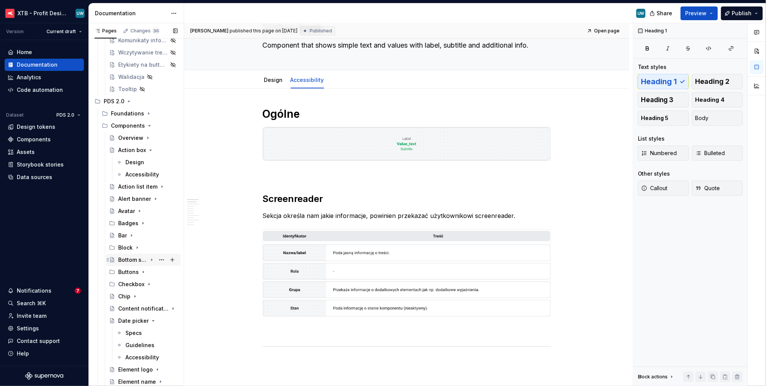
scroll to position [291, 0]
click at [142, 275] on div "Buttons" at bounding box center [147, 271] width 59 height 11
click at [146, 285] on icon "Page tree" at bounding box center [148, 283] width 6 height 6
click at [141, 295] on div "Design" at bounding box center [142, 296] width 19 height 8
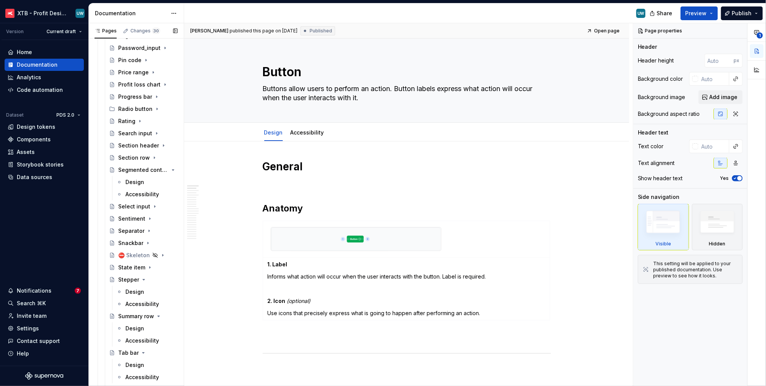
scroll to position [922, 0]
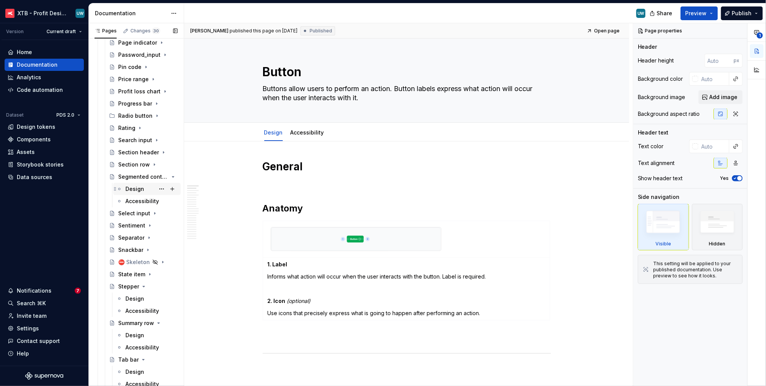
click at [129, 188] on div "Design" at bounding box center [134, 189] width 19 height 8
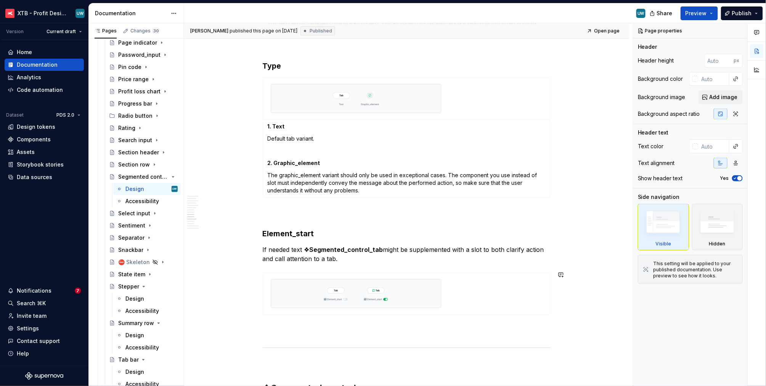
scroll to position [1111, 0]
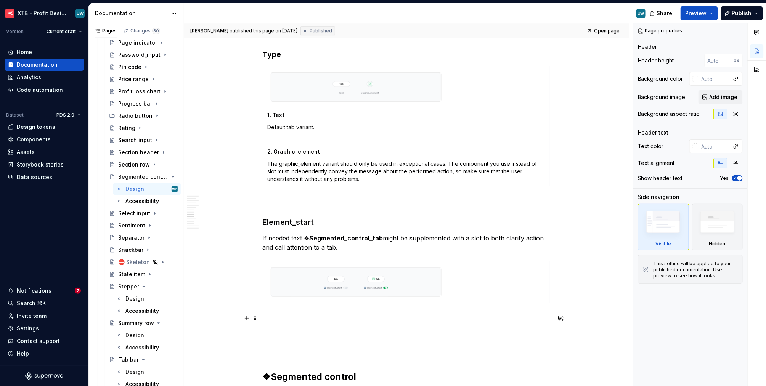
click at [373, 316] on p at bounding box center [407, 320] width 288 height 9
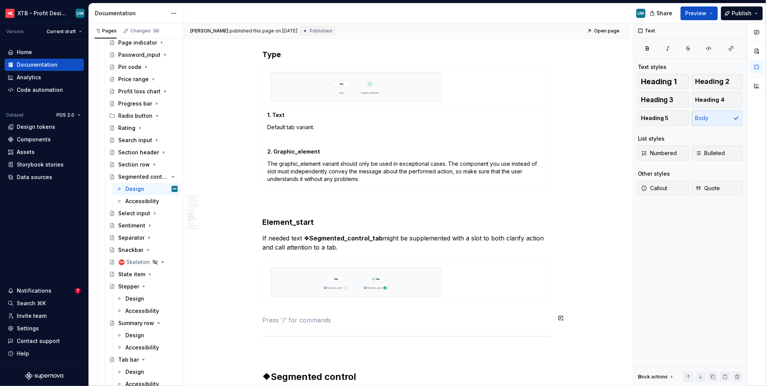
click at [369, 308] on div "General The segmented control component is a few ❖ Segmented_control_tab compon…" at bounding box center [407, 205] width 288 height 2331
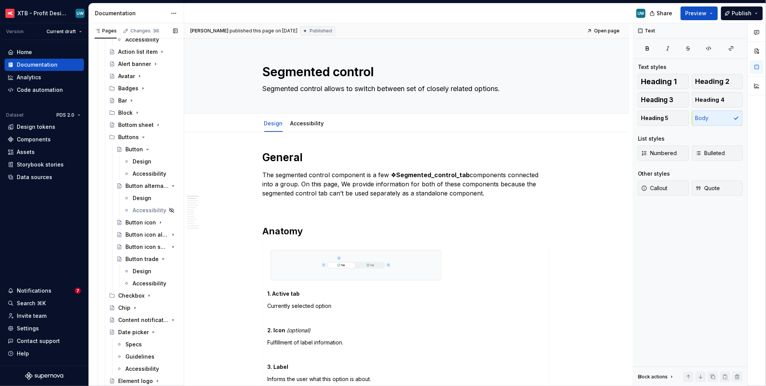
scroll to position [424, 0]
click at [342, 188] on p "The segmented control component is a few ❖ Segmented_control_tab components con…" at bounding box center [407, 183] width 288 height 27
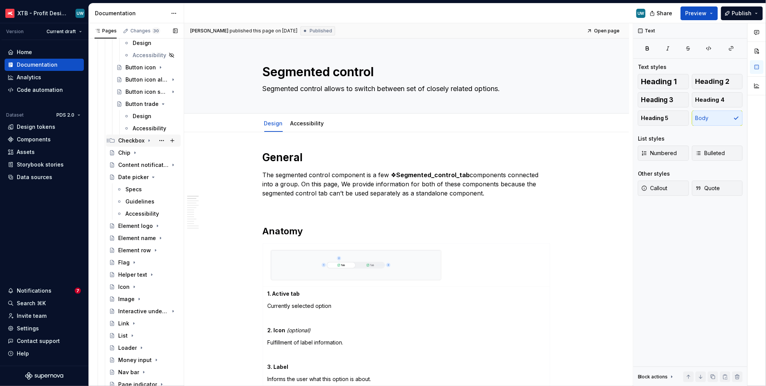
scroll to position [579, 0]
click at [135, 153] on icon "Page tree" at bounding box center [135, 154] width 6 height 6
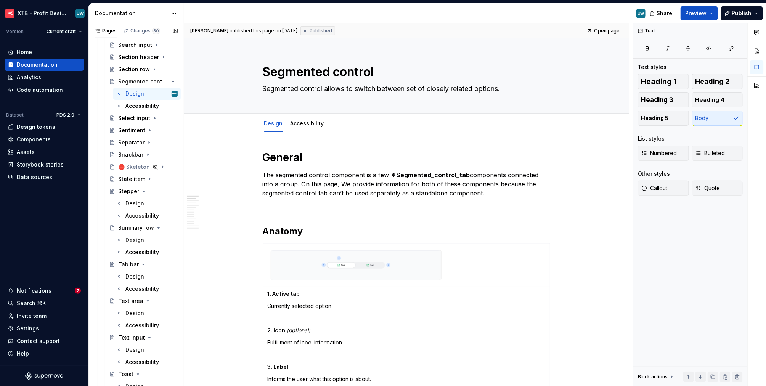
scroll to position [1042, 0]
type textarea "*"
click at [23, 48] on div "Home" at bounding box center [44, 52] width 79 height 12
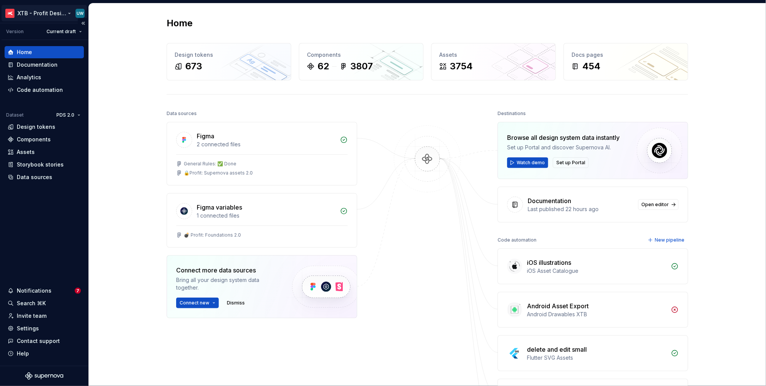
click at [49, 14] on html "XTB - Profit Design System UW Version Current draft Home Documentation Analytic…" at bounding box center [383, 193] width 766 height 386
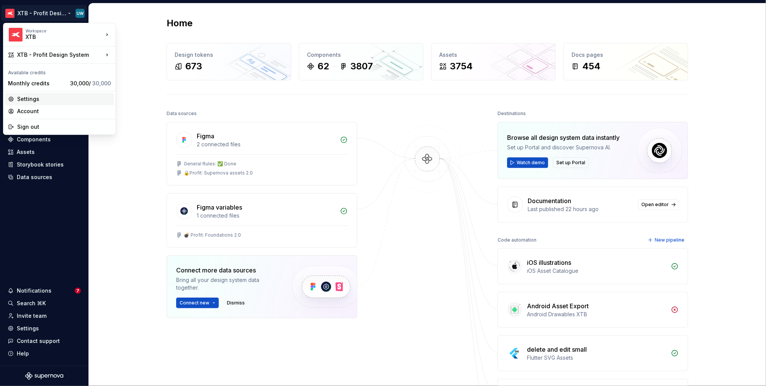
click at [35, 101] on div "Settings" at bounding box center [64, 99] width 94 height 8
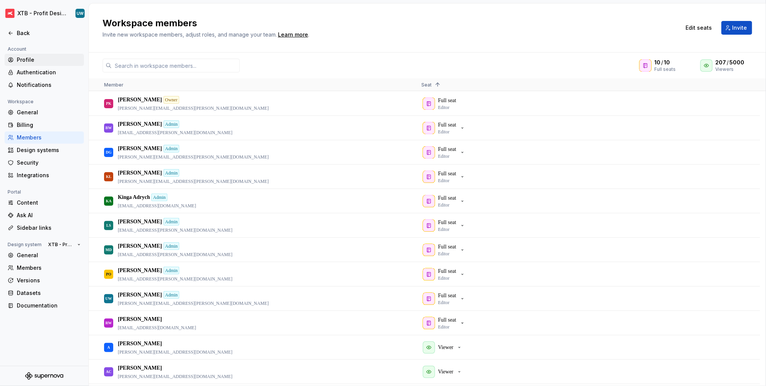
click at [48, 61] on div "Profile" at bounding box center [49, 60] width 64 height 8
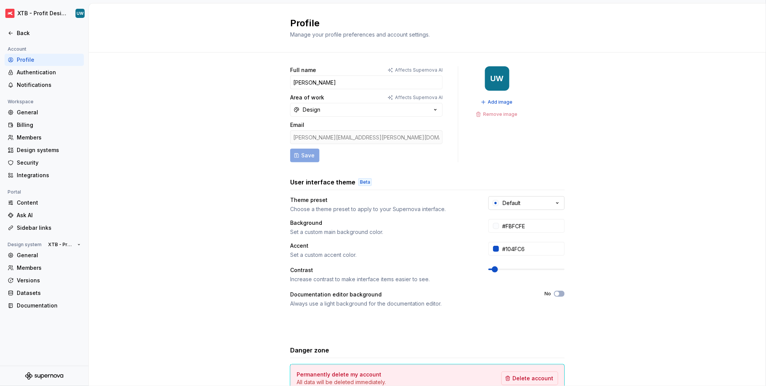
click at [519, 204] on button "Default" at bounding box center [526, 203] width 76 height 14
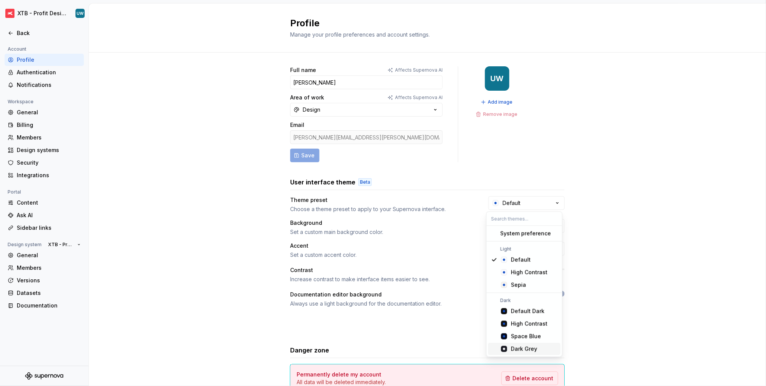
click at [511, 347] on div "Dark Grey" at bounding box center [524, 349] width 26 height 8
type input "#191A23"
type input "#FFFFFF"
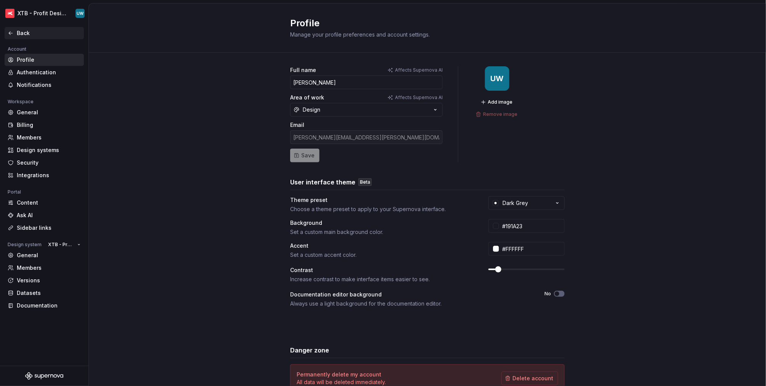
click at [25, 33] on div "Back" at bounding box center [49, 33] width 64 height 8
